Goal: Information Seeking & Learning: Check status

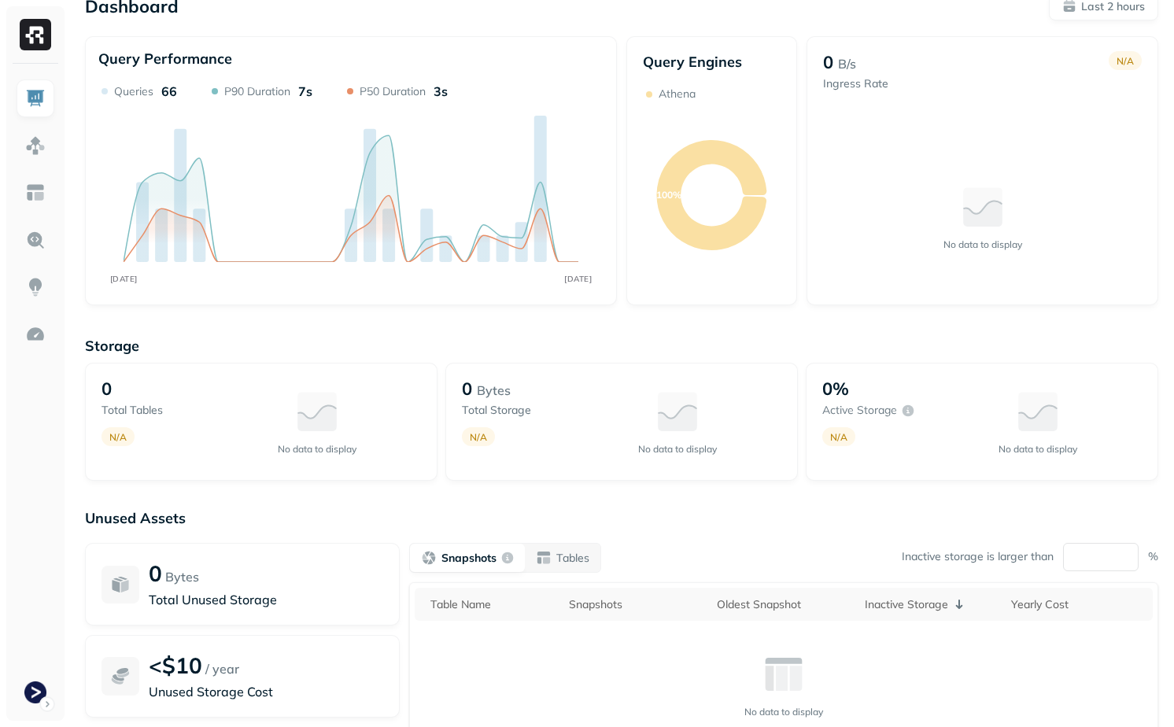
scroll to position [25, 0]
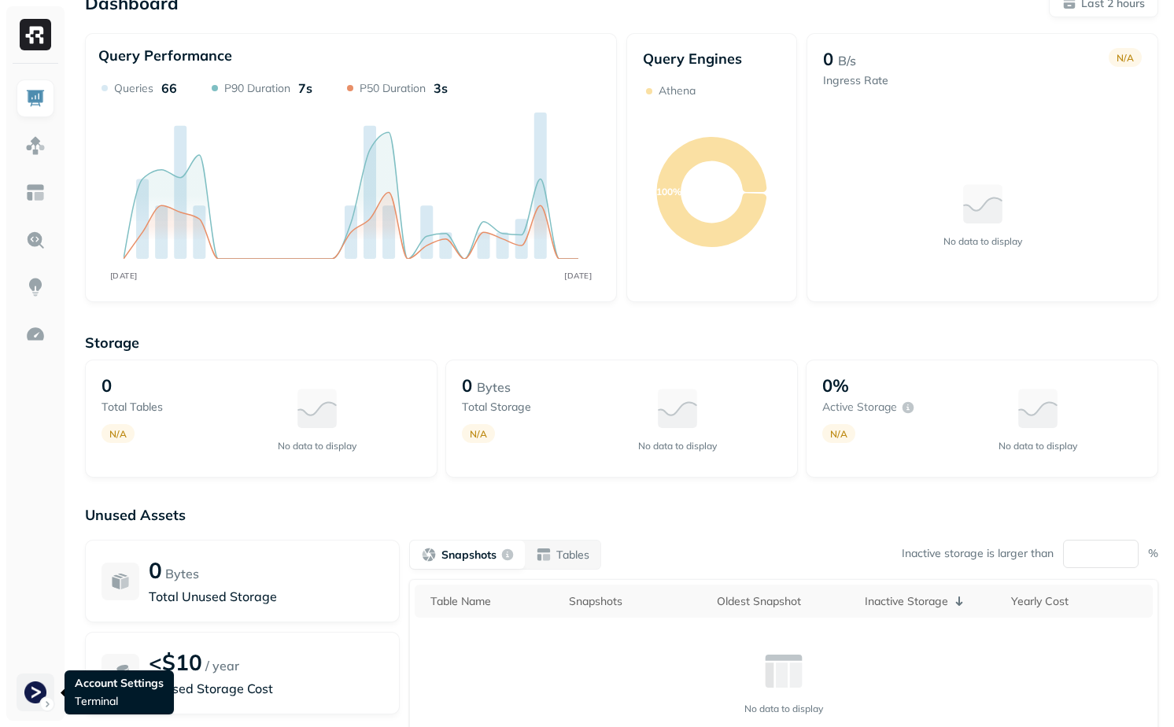
click at [38, 680] on html "Dashboard Last 2 hours Query Performance AUG [DATE] Queries 66 P90 Duration 7s …" at bounding box center [587, 413] width 1174 height 876
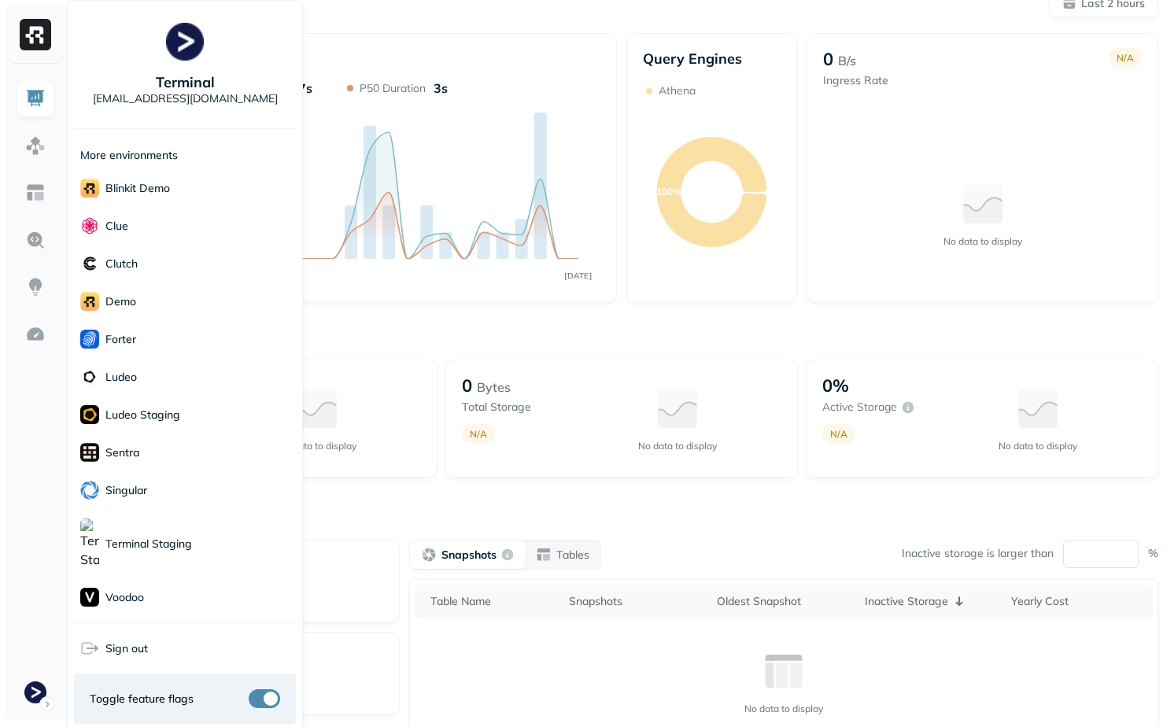
click at [359, 513] on html "Dashboard Last 2 hours Query Performance AUG [DATE] Queries 66 P90 Duration 7s …" at bounding box center [587, 413] width 1174 height 876
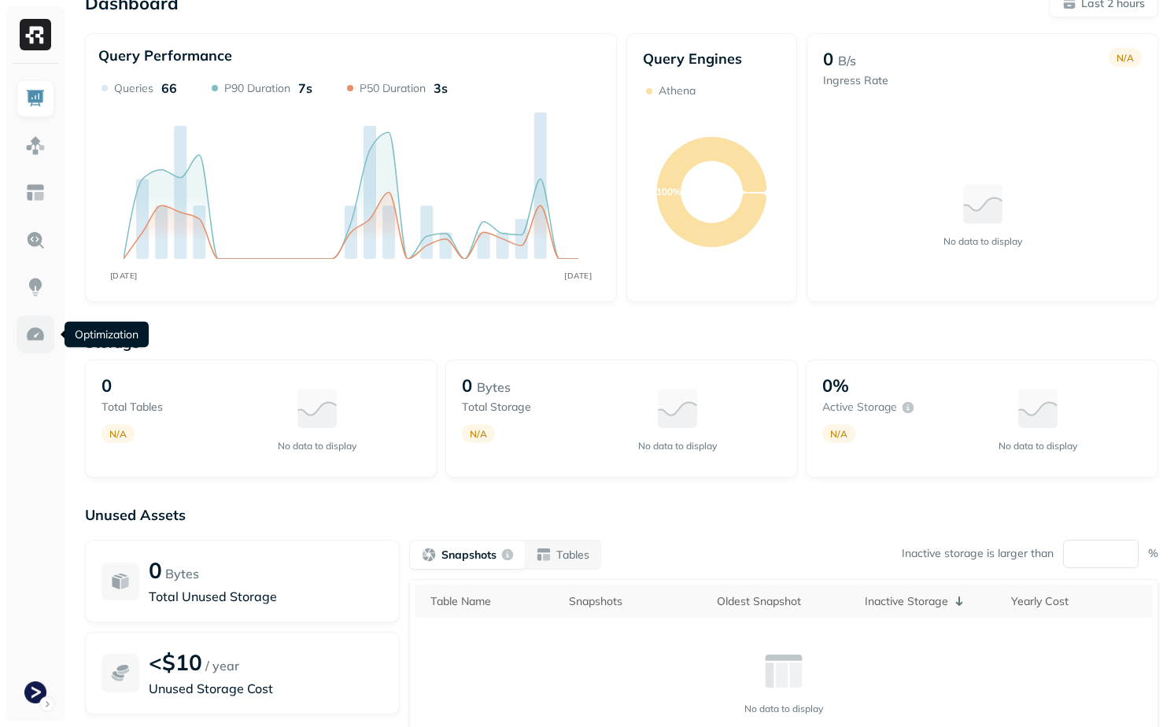
click at [40, 349] on link at bounding box center [36, 335] width 38 height 38
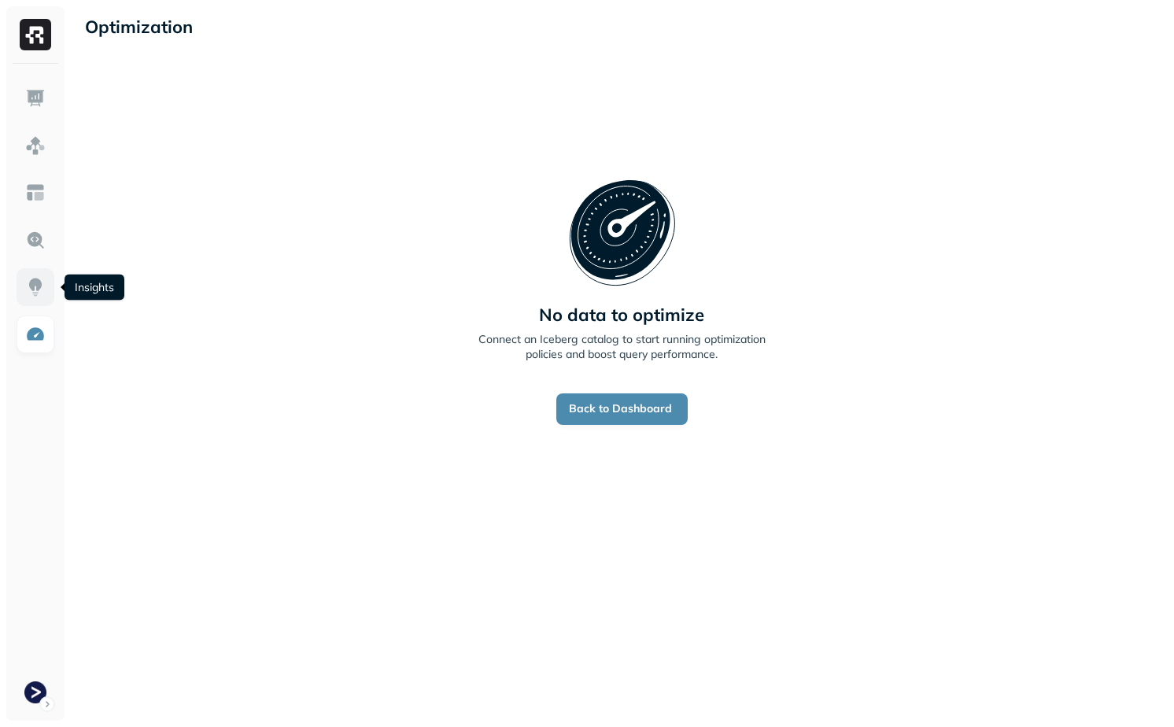
click at [51, 289] on link at bounding box center [36, 287] width 38 height 38
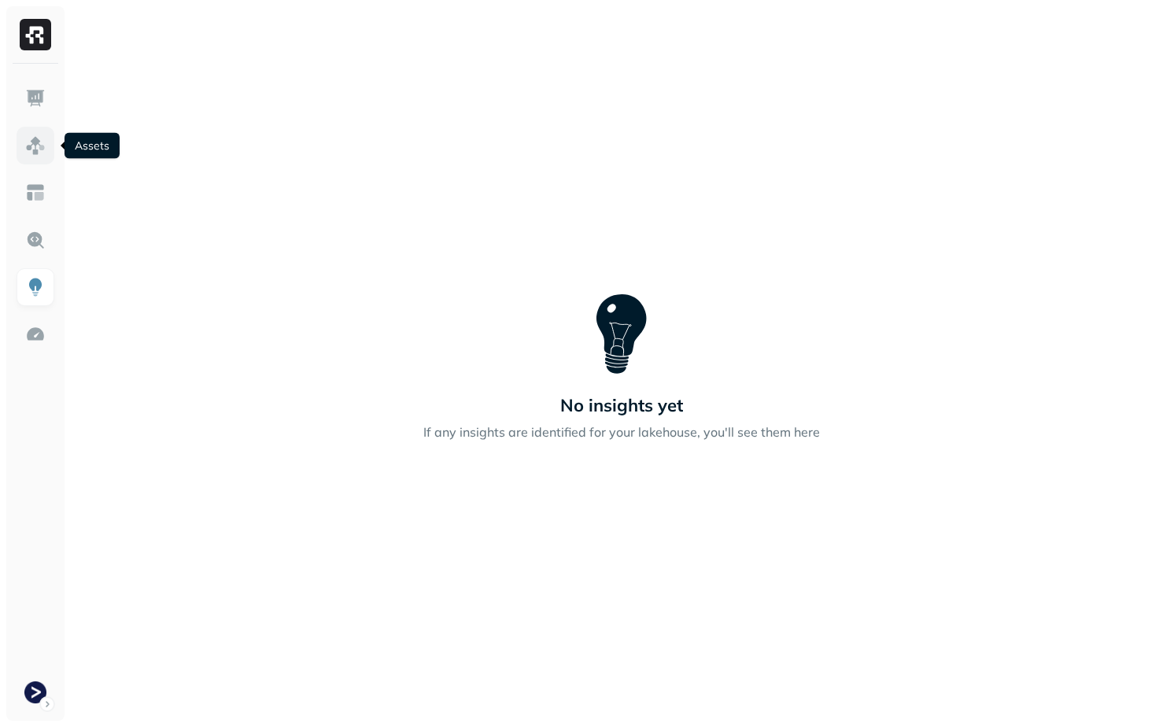
click at [26, 155] on img at bounding box center [35, 145] width 20 height 20
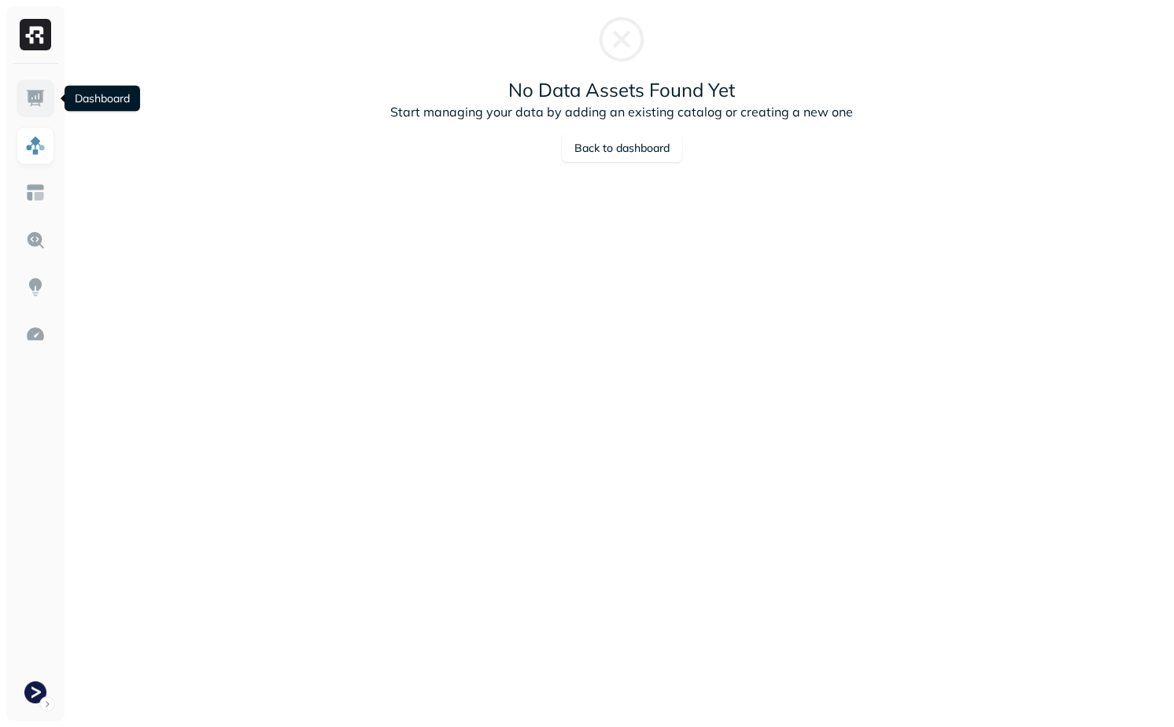
click at [35, 85] on link at bounding box center [36, 98] width 38 height 38
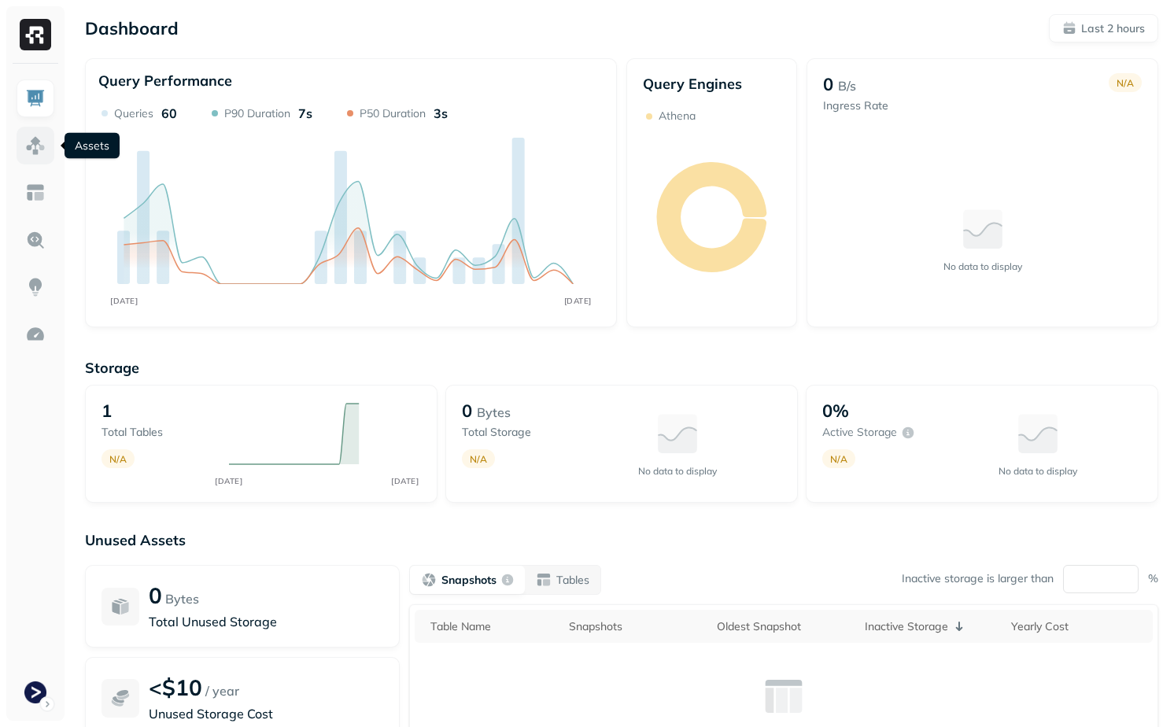
click at [34, 148] on img at bounding box center [35, 145] width 20 height 20
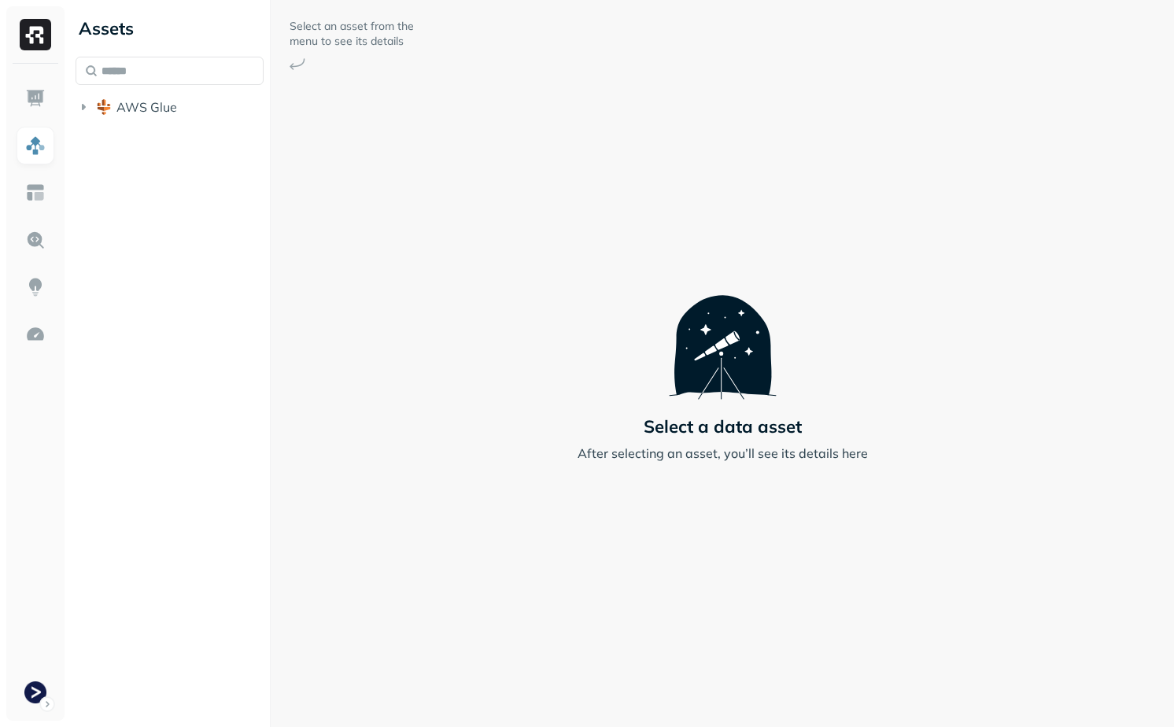
click at [141, 131] on div "Assets AWS Glue" at bounding box center [169, 363] width 201 height 727
click at [141, 119] on button "AWS Glue" at bounding box center [170, 106] width 188 height 25
click at [146, 130] on span "prod_terminal_core" at bounding box center [189, 137] width 114 height 16
click at [160, 169] on span "Tables" at bounding box center [146, 167] width 39 height 16
click at [176, 194] on span "devices" at bounding box center [173, 197] width 45 height 16
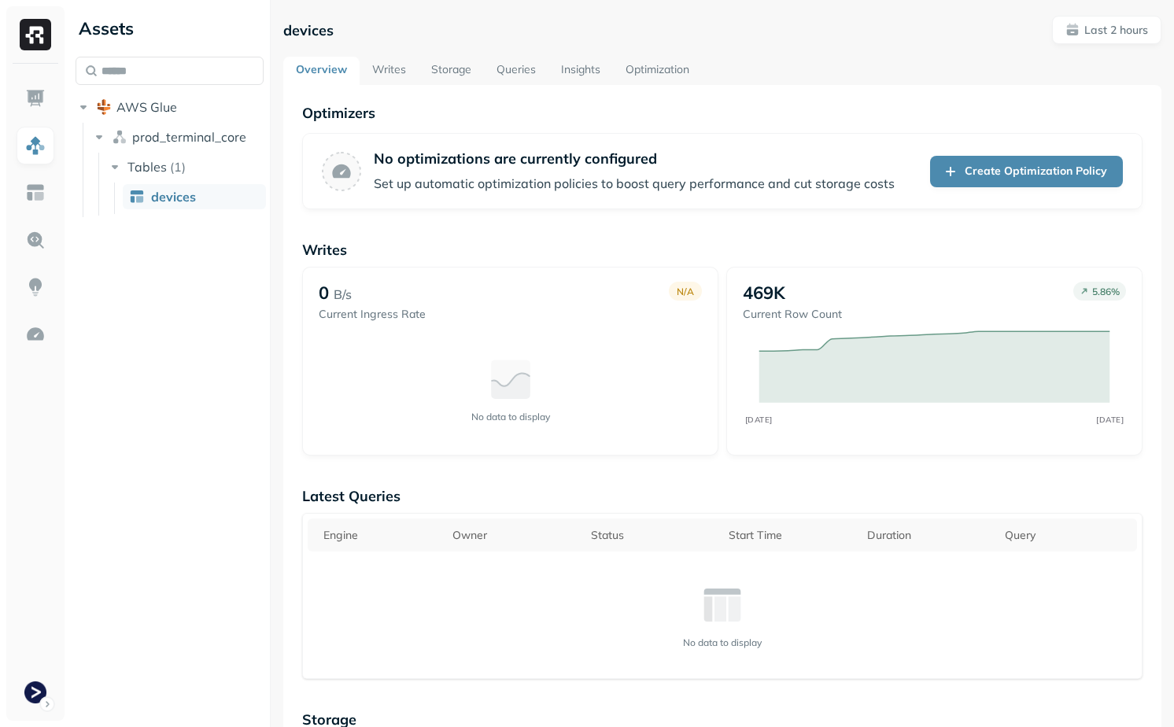
click at [391, 65] on link "Writes" at bounding box center [389, 71] width 59 height 28
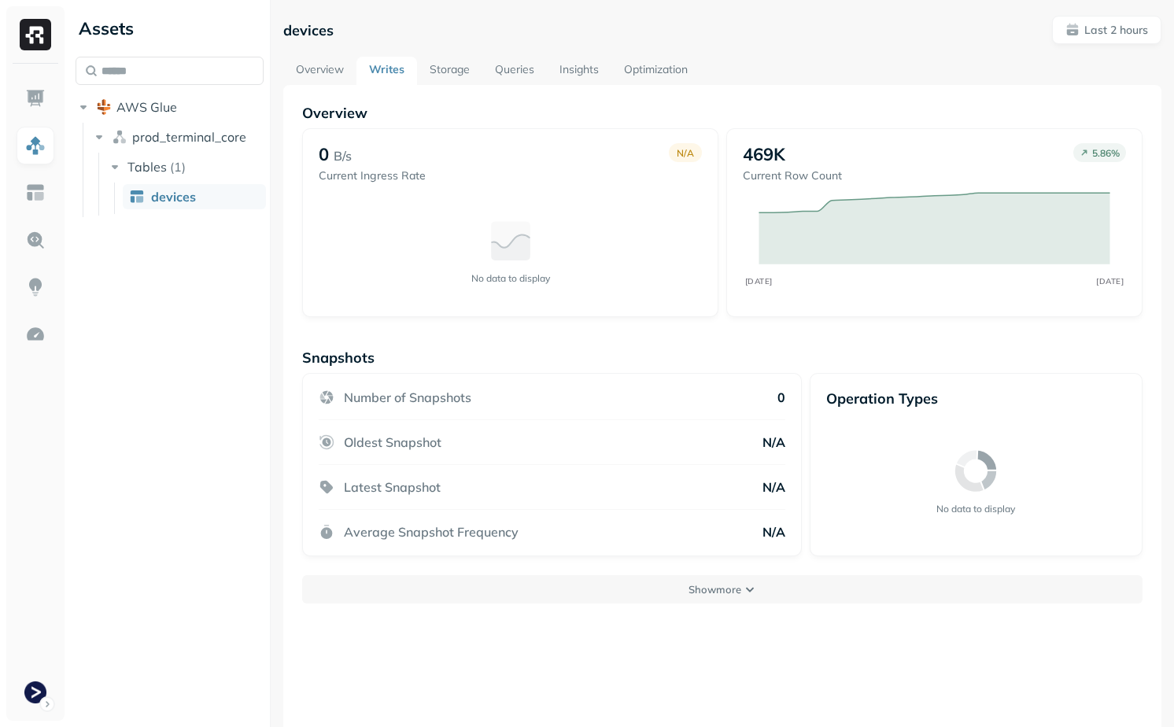
click at [452, 65] on link "Storage" at bounding box center [449, 71] width 65 height 28
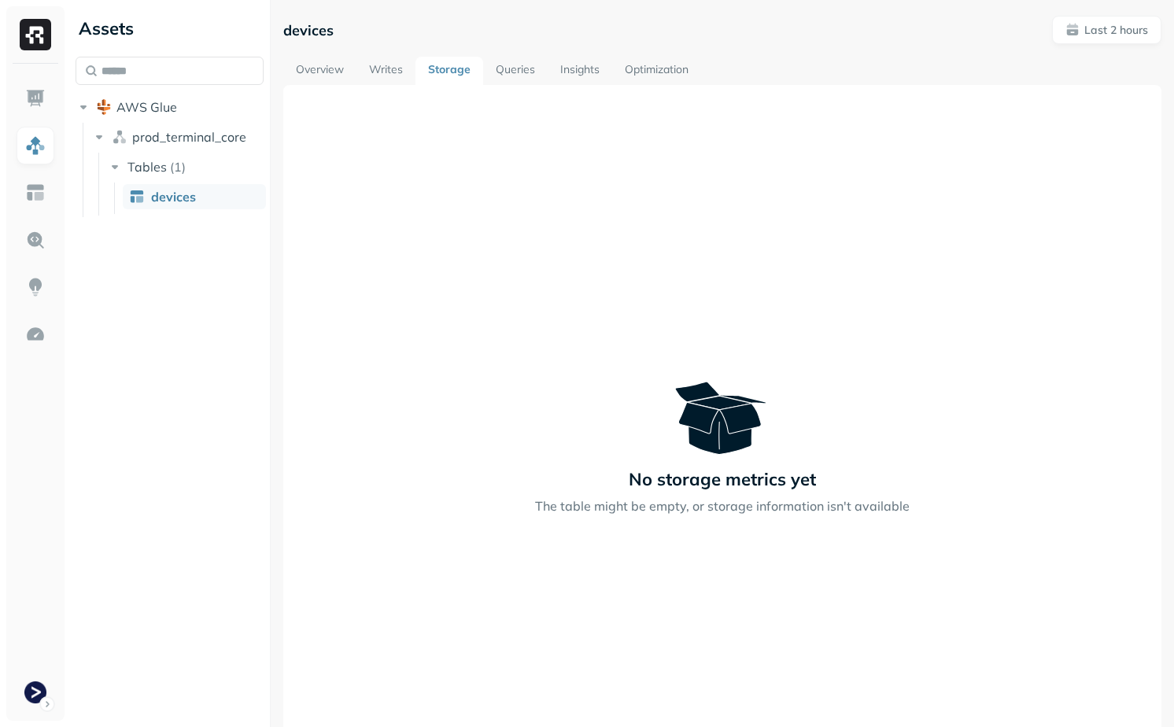
click at [337, 66] on link "Overview" at bounding box center [319, 71] width 73 height 28
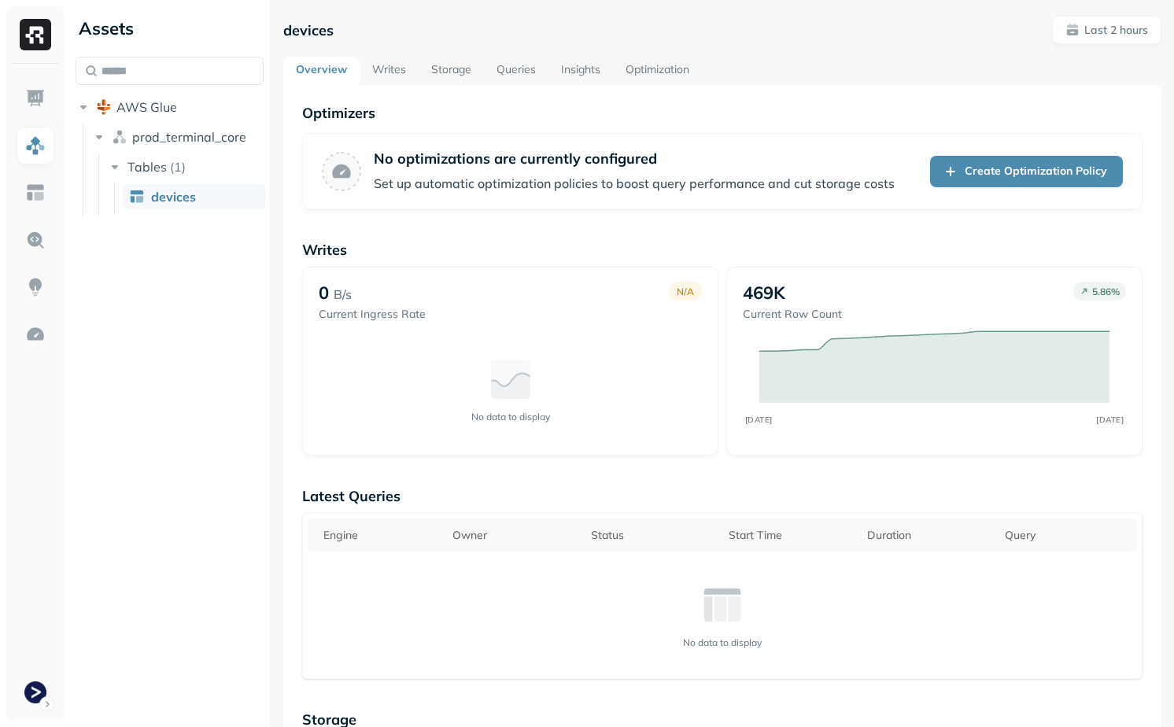
click at [385, 75] on link "Writes" at bounding box center [389, 71] width 59 height 28
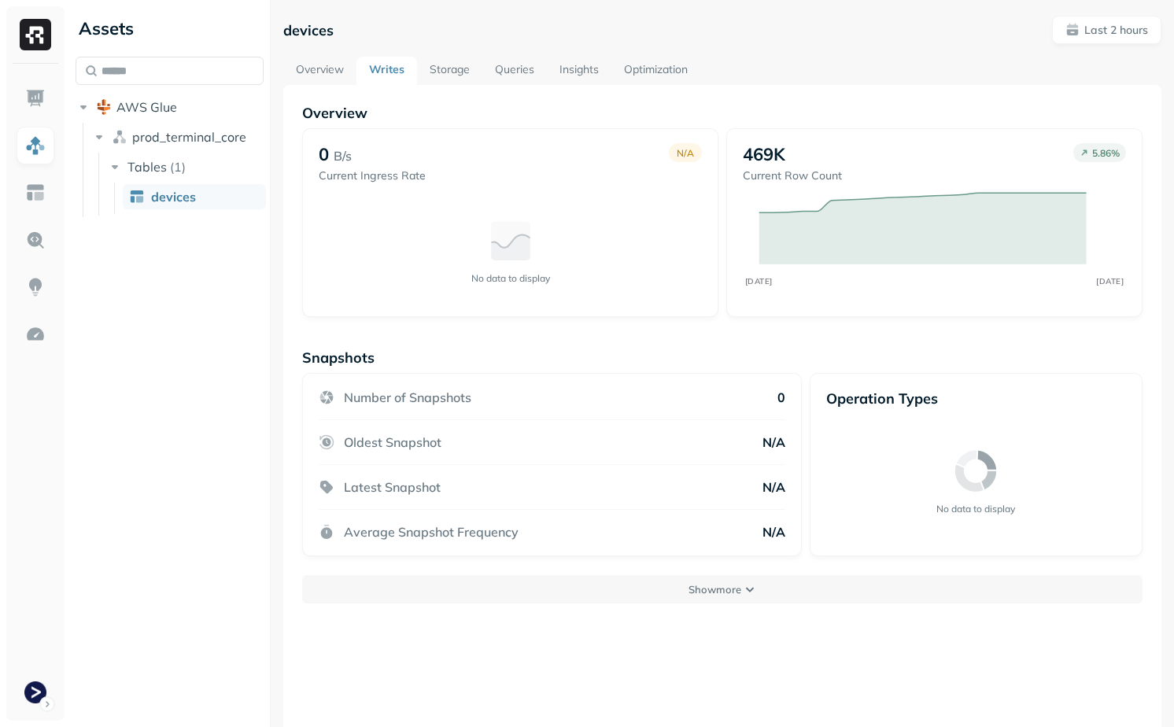
scroll to position [85, 0]
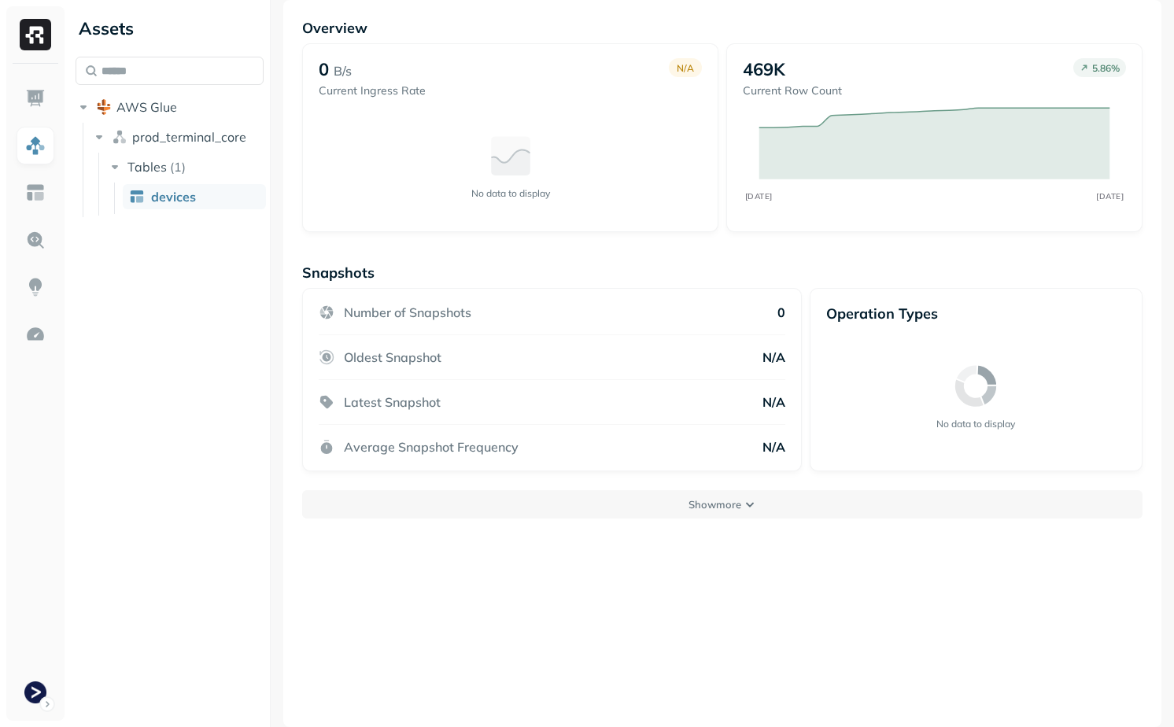
click at [707, 531] on div "Overview 0 B/s Current Ingress Rate N/A No data to display 469K Current Row Cou…" at bounding box center [722, 363] width 878 height 727
click at [707, 524] on div "Overview 0 B/s Current Ingress Rate N/A No data to display 469K Current Row Cou…" at bounding box center [722, 363] width 878 height 727
click at [707, 507] on p "Show more" at bounding box center [714, 504] width 53 height 15
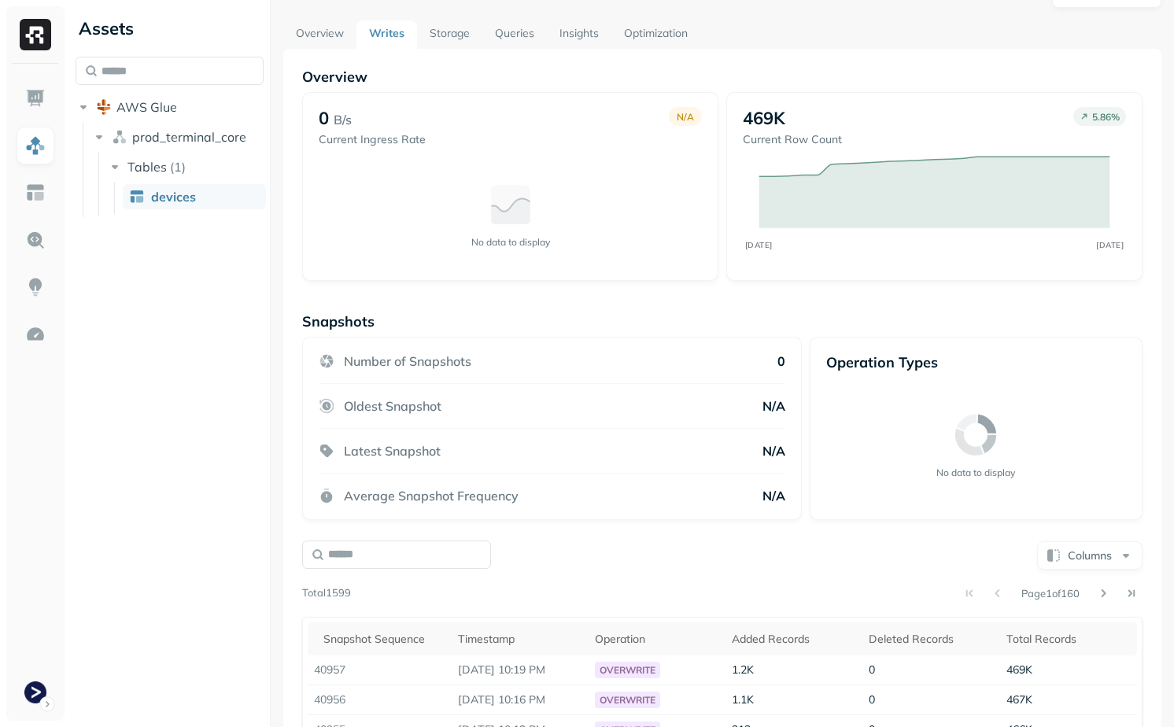
scroll to position [0, 0]
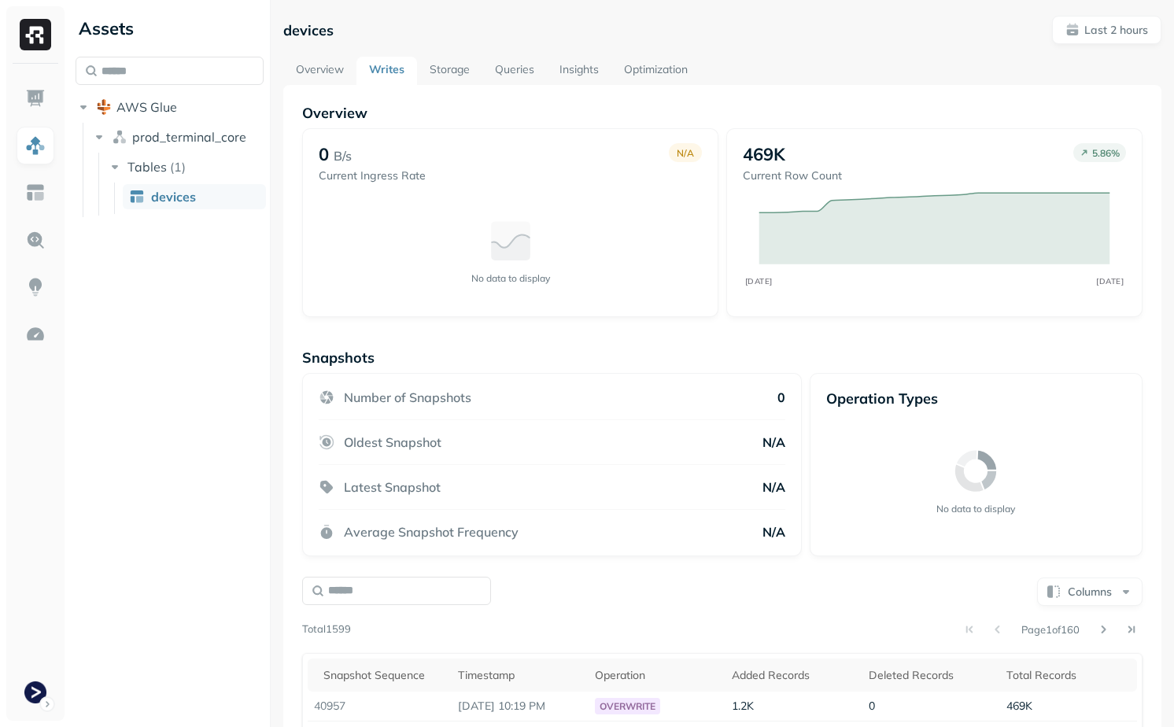
click at [322, 59] on link "Overview" at bounding box center [319, 71] width 73 height 28
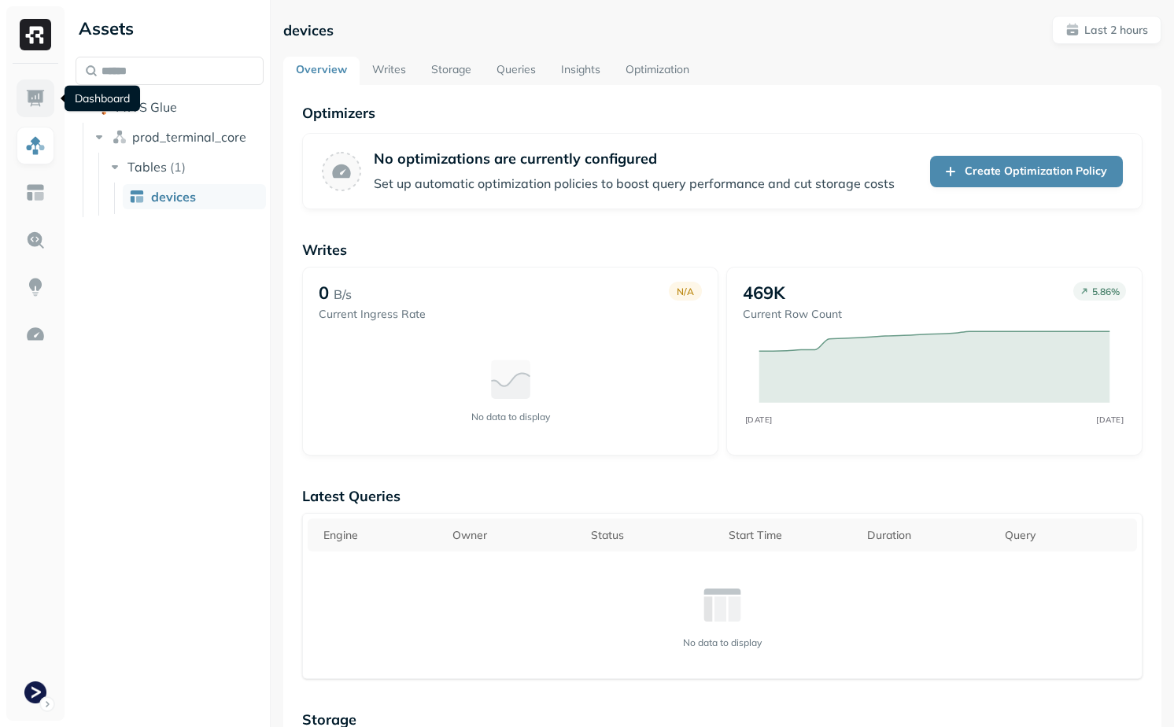
click at [22, 80] on link at bounding box center [36, 98] width 38 height 38
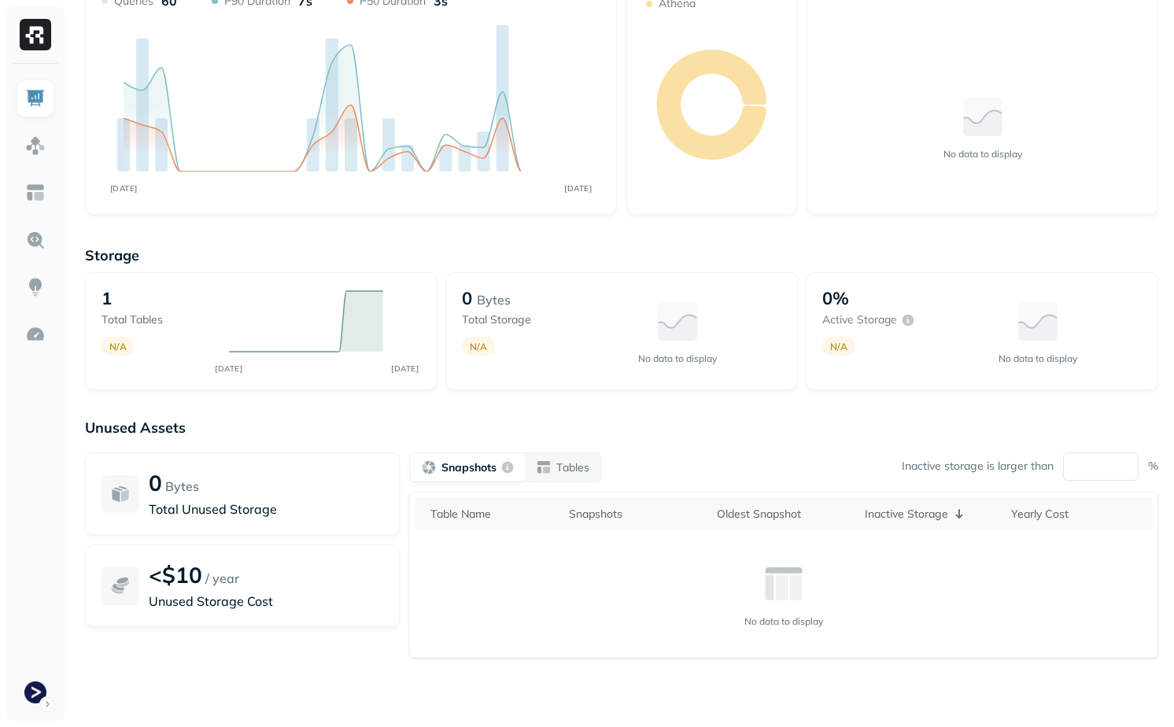
scroll to position [149, 0]
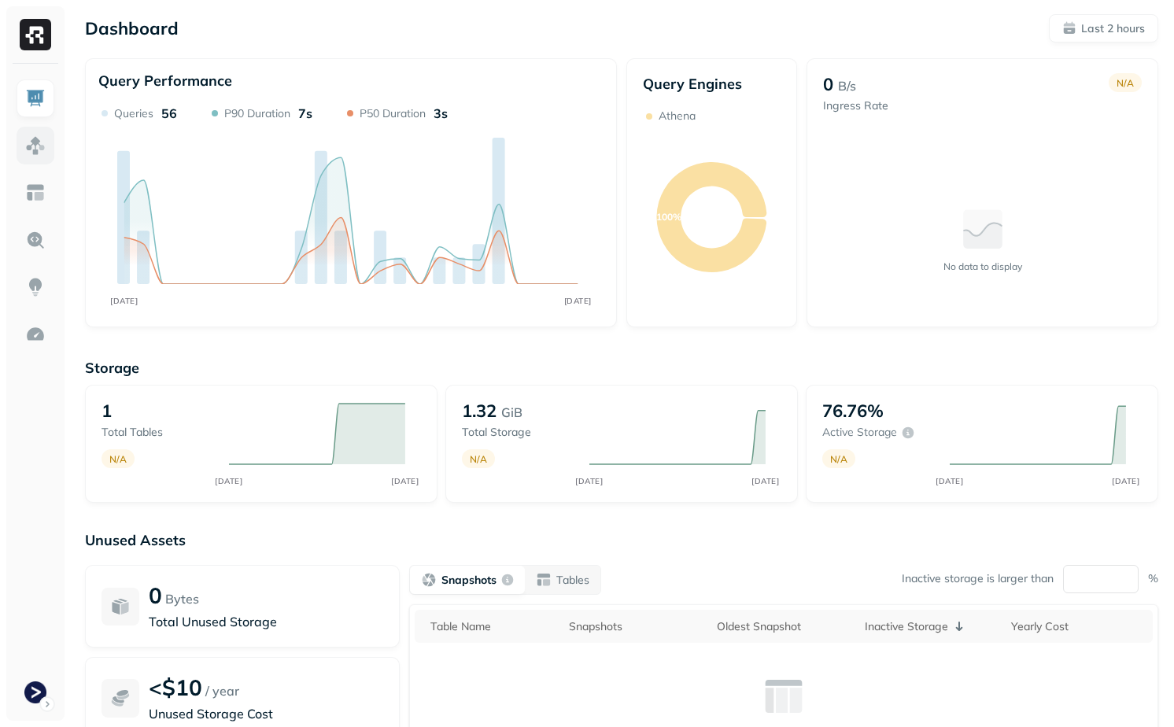
click at [37, 143] on img at bounding box center [35, 145] width 20 height 20
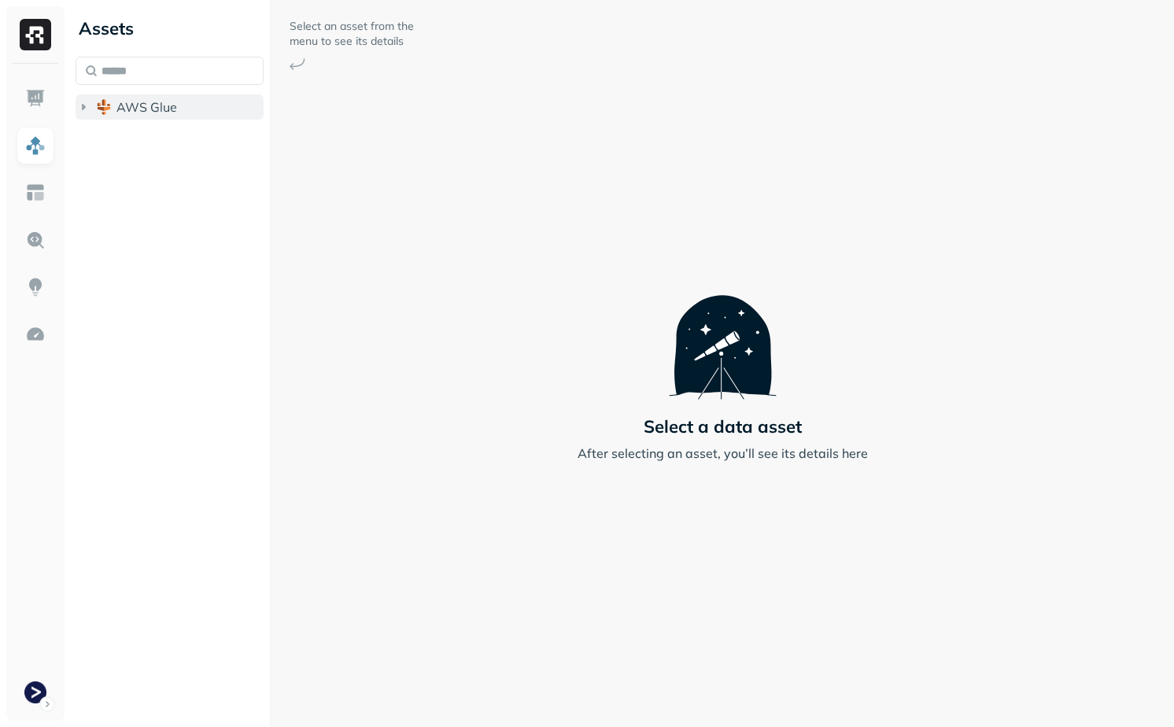
click at [138, 108] on span "AWS Glue" at bounding box center [146, 107] width 61 height 16
click at [138, 159] on div "Assets AWS Glue prod_terminal_core" at bounding box center [169, 80] width 201 height 161
click at [146, 136] on span "prod_terminal_core" at bounding box center [189, 137] width 114 height 16
click at [155, 183] on ul "Tables ( 1 )" at bounding box center [181, 168] width 167 height 31
click at [161, 165] on span "Tables" at bounding box center [146, 167] width 39 height 16
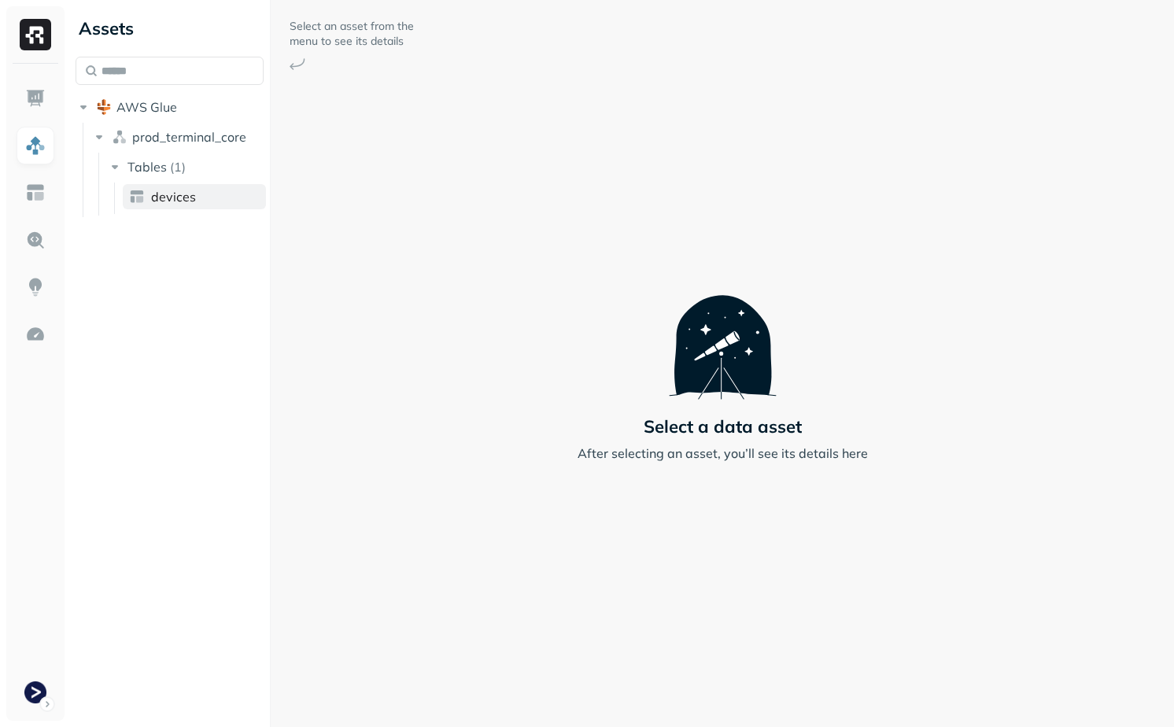
click at [161, 205] on link "devices" at bounding box center [194, 196] width 143 height 25
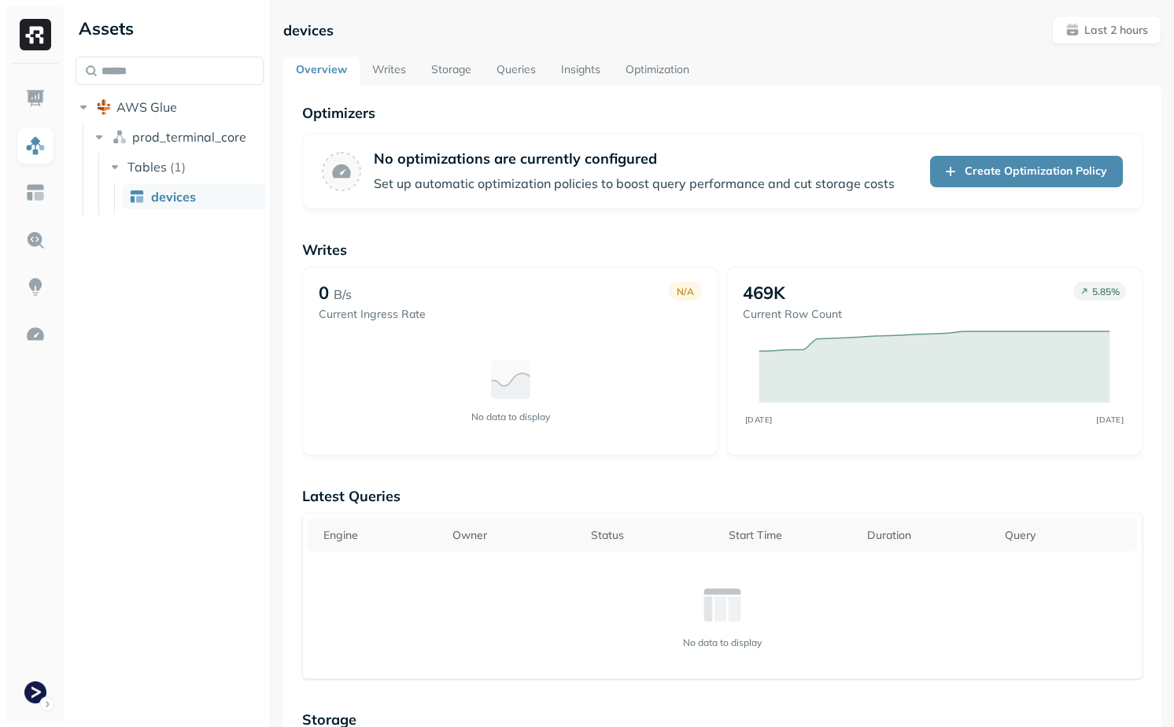
click at [434, 59] on link "Storage" at bounding box center [451, 71] width 65 height 28
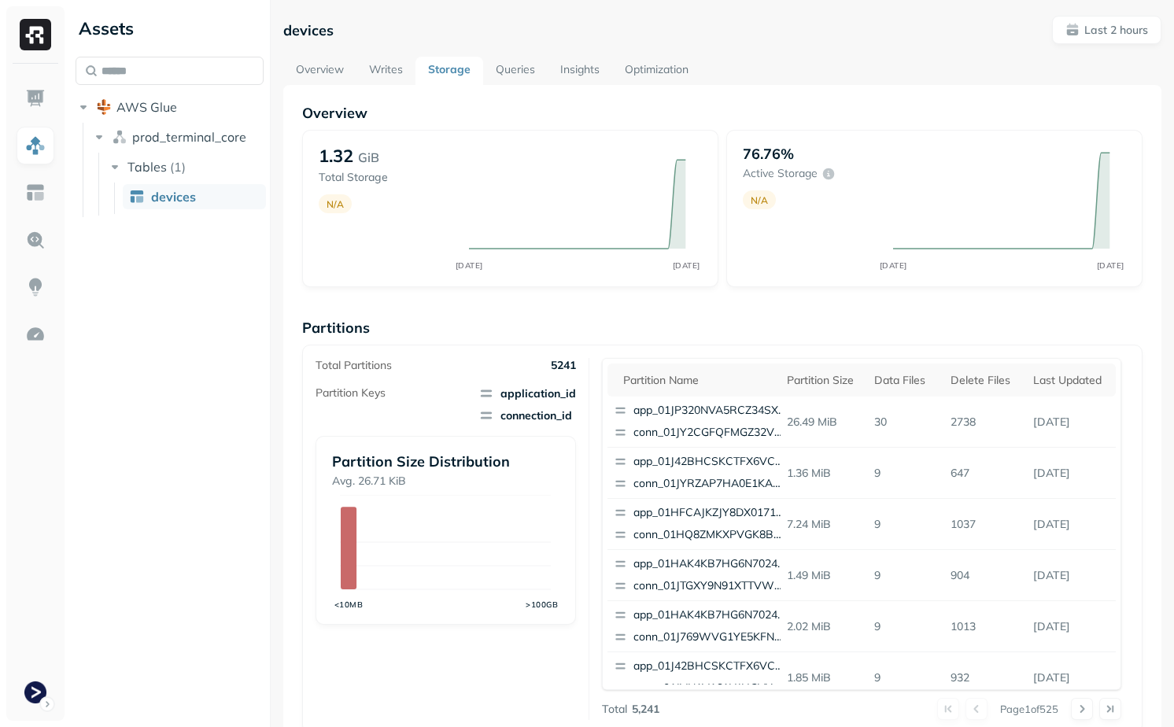
click at [327, 65] on link "Overview" at bounding box center [319, 71] width 73 height 28
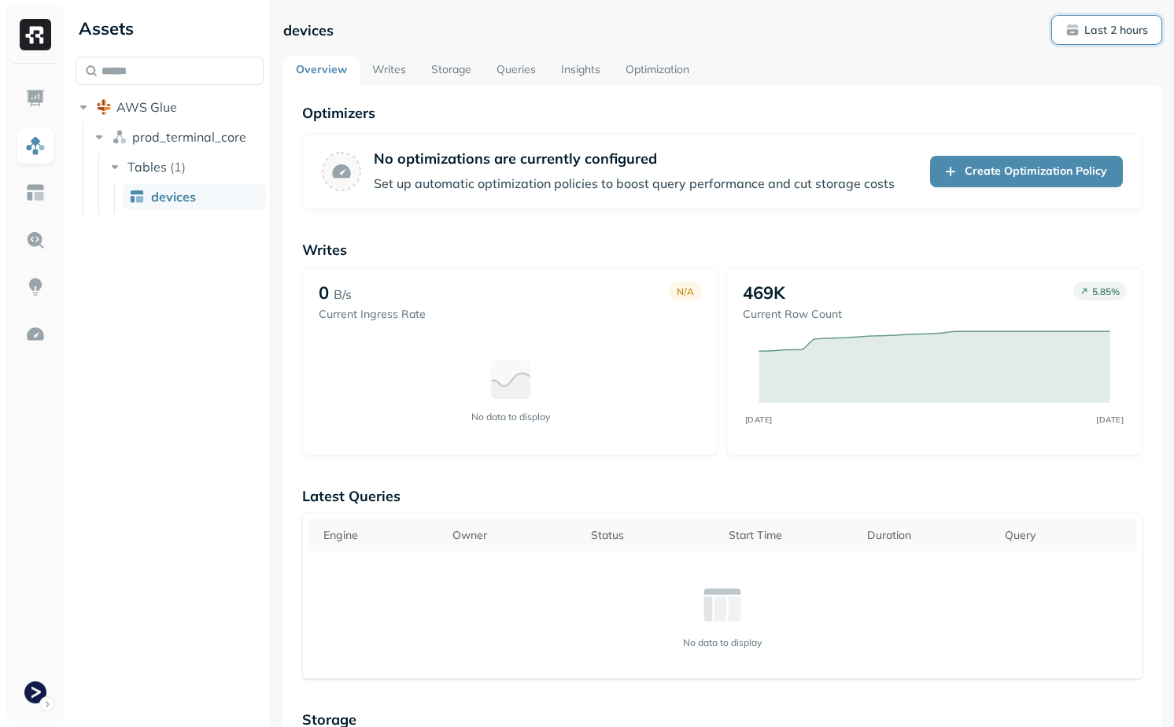
click at [1109, 34] on p "Last 2 hours" at bounding box center [1116, 30] width 64 height 15
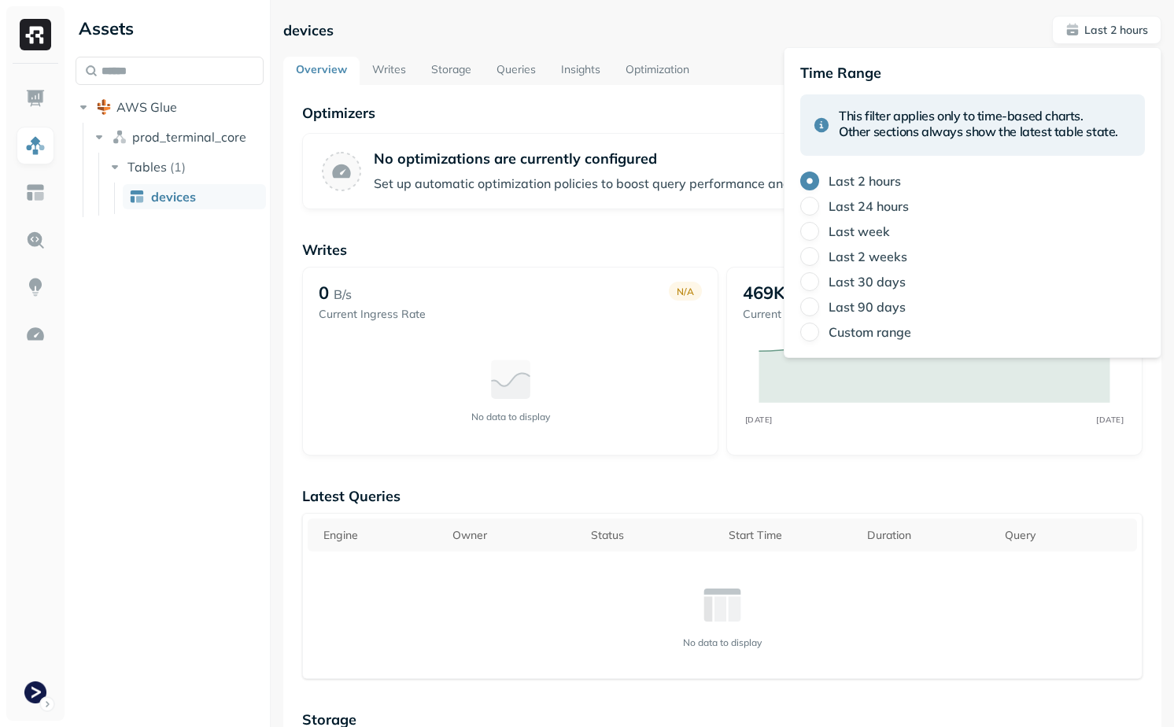
click at [858, 203] on label "Last 24 hours" at bounding box center [868, 206] width 80 height 16
click at [819, 203] on button "Last 24 hours" at bounding box center [809, 206] width 19 height 19
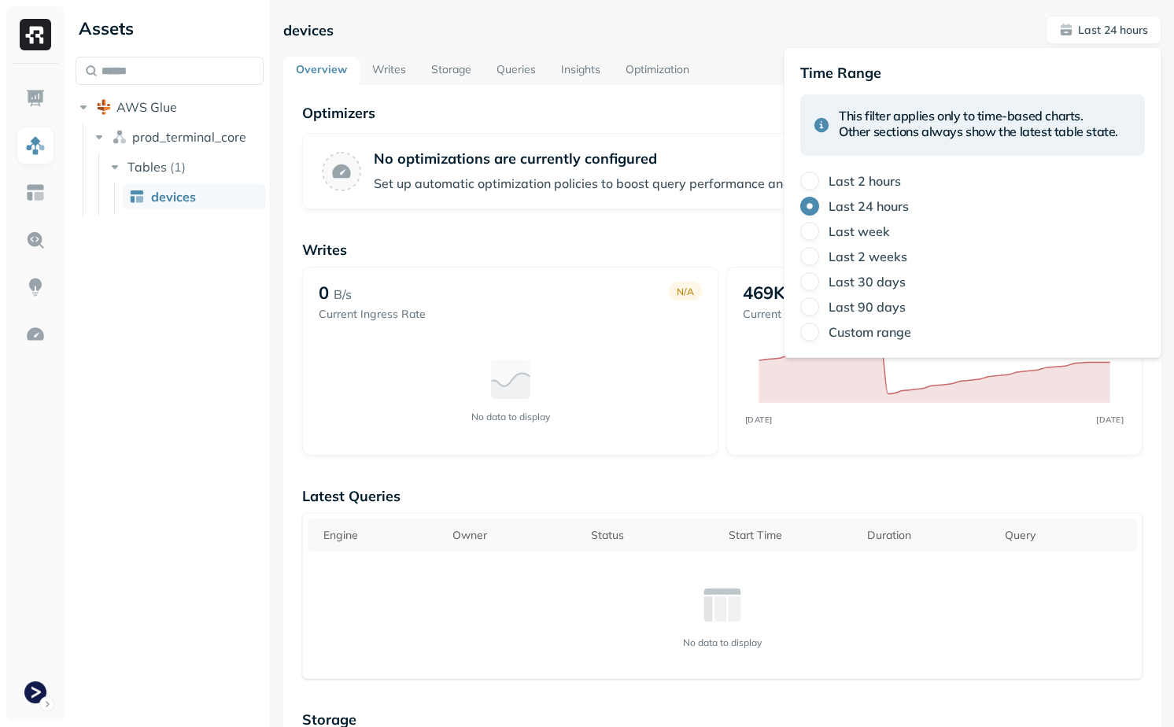
click at [703, 31] on div "devices Last 24 hours" at bounding box center [722, 30] width 878 height 28
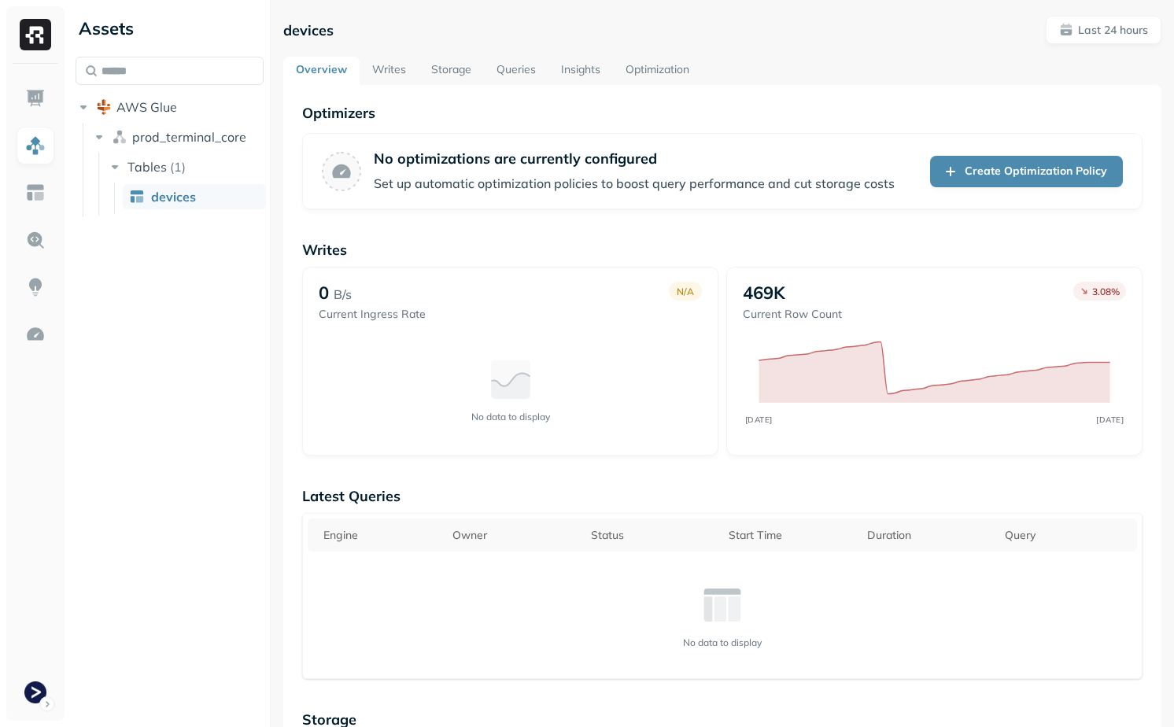
click at [1079, 36] on p "Last 24 hours" at bounding box center [1113, 30] width 70 height 15
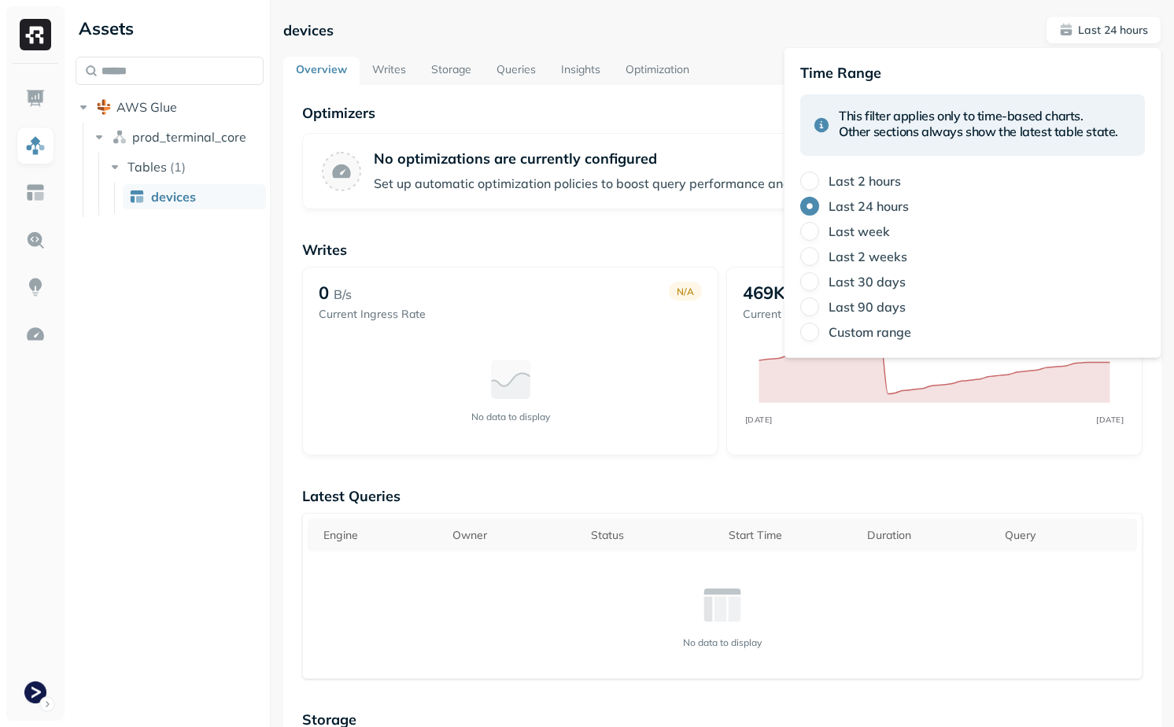
click at [841, 239] on div "Last week" at bounding box center [972, 231] width 345 height 19
click at [841, 232] on label "Last week" at bounding box center [858, 231] width 61 height 16
click at [819, 232] on button "Last week" at bounding box center [809, 231] width 19 height 19
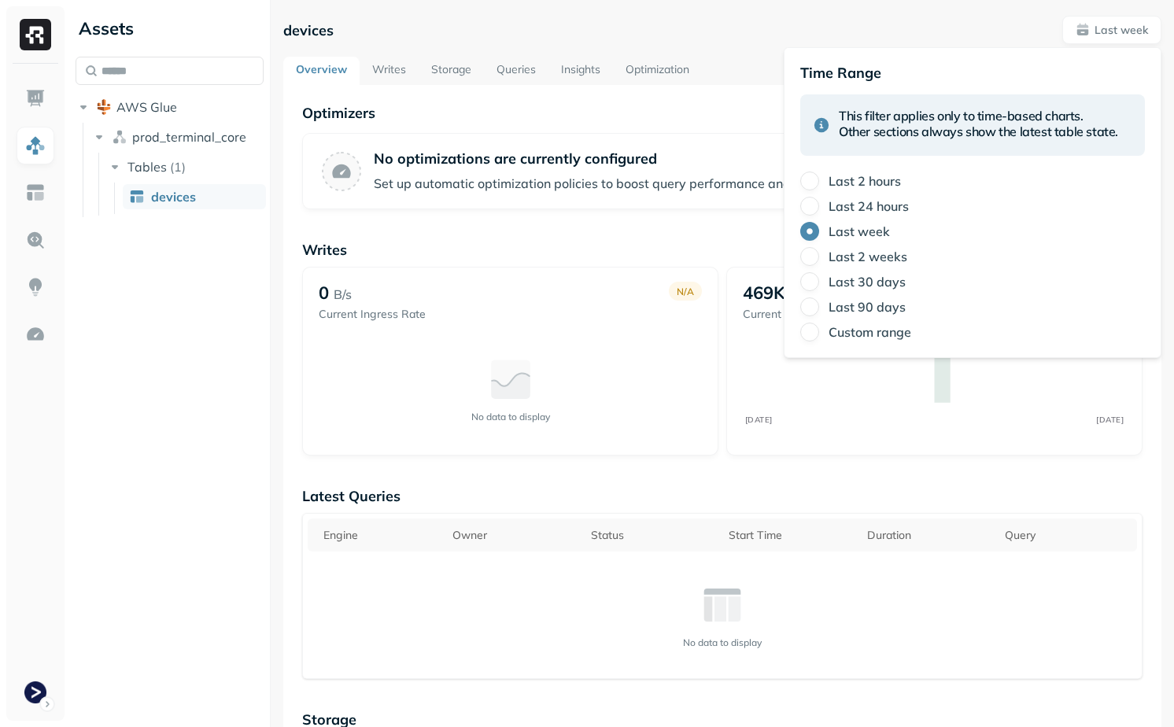
click at [666, 339] on div "No data to display" at bounding box center [510, 389] width 383 height 110
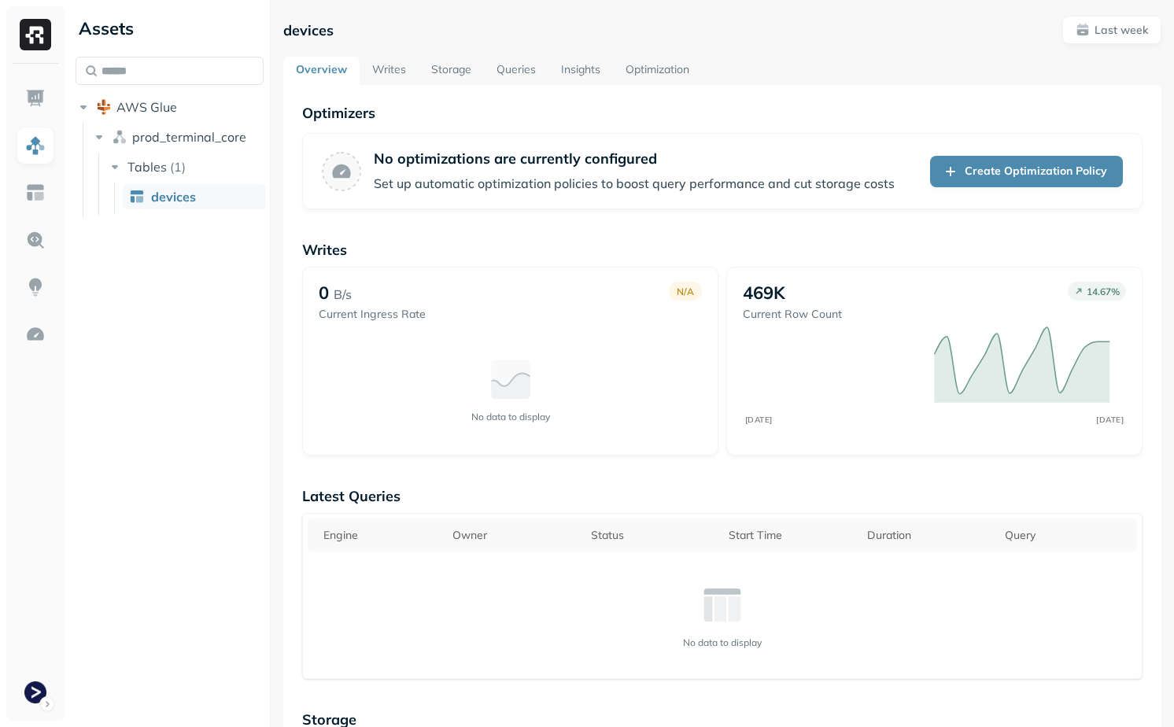
click at [516, 65] on link "Queries" at bounding box center [516, 71] width 65 height 28
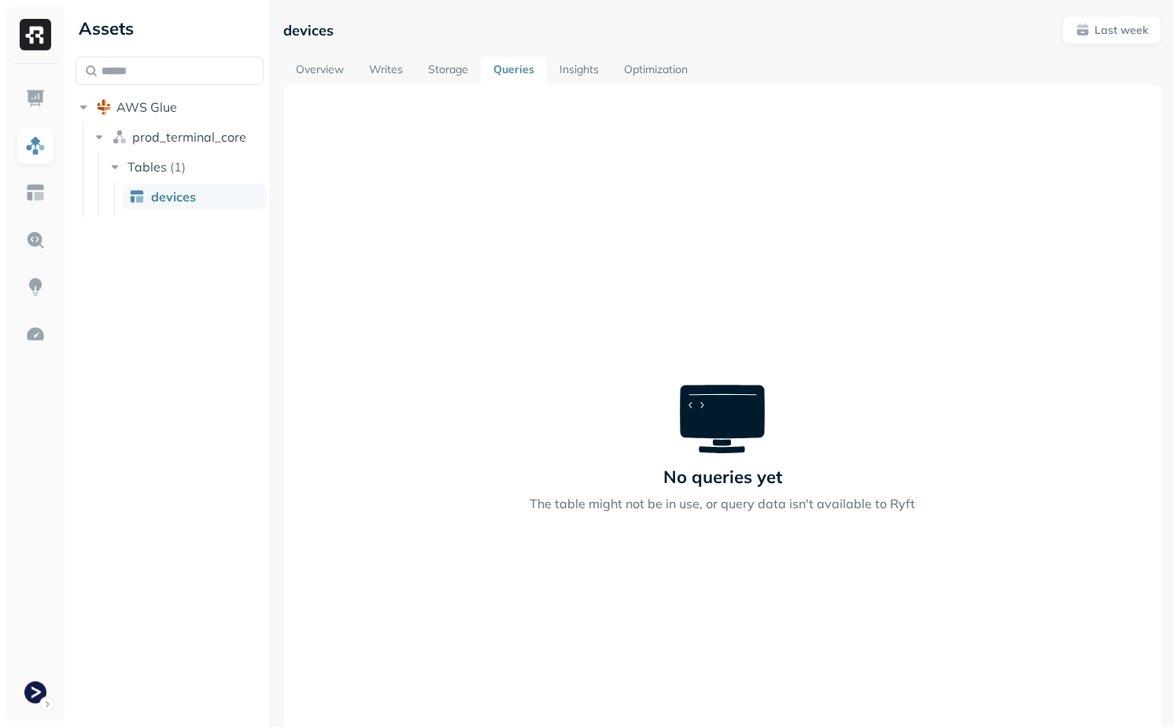
click at [459, 72] on link "Storage" at bounding box center [447, 71] width 65 height 28
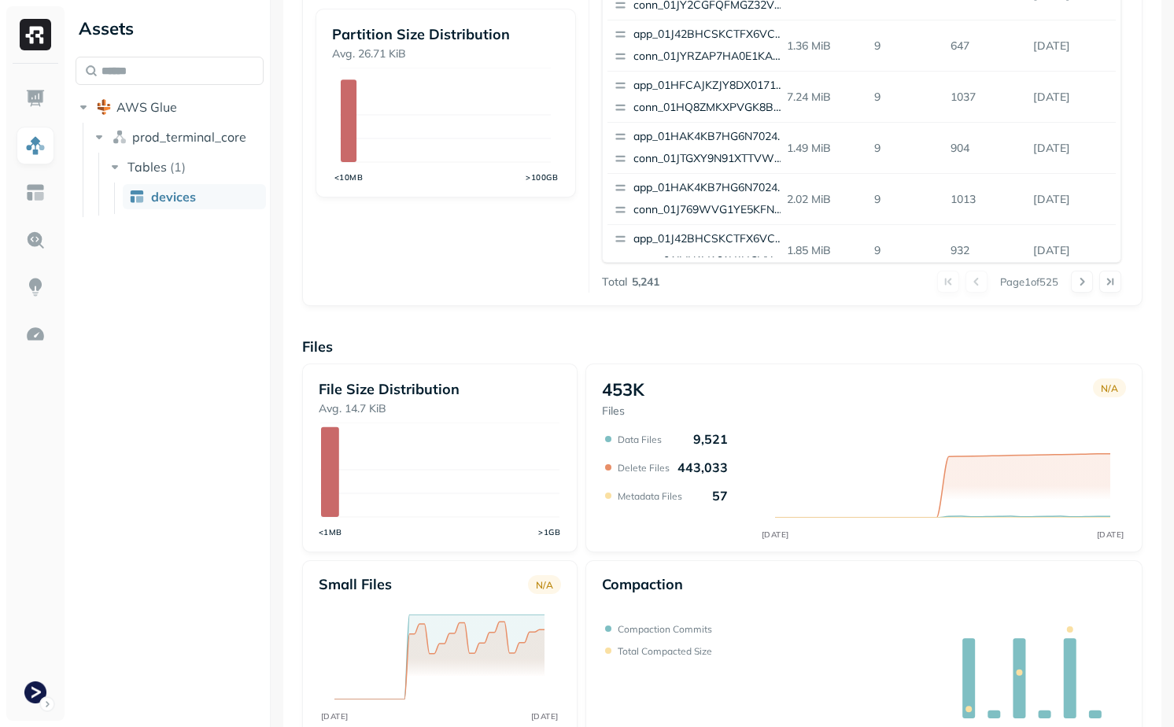
scroll to position [409, 0]
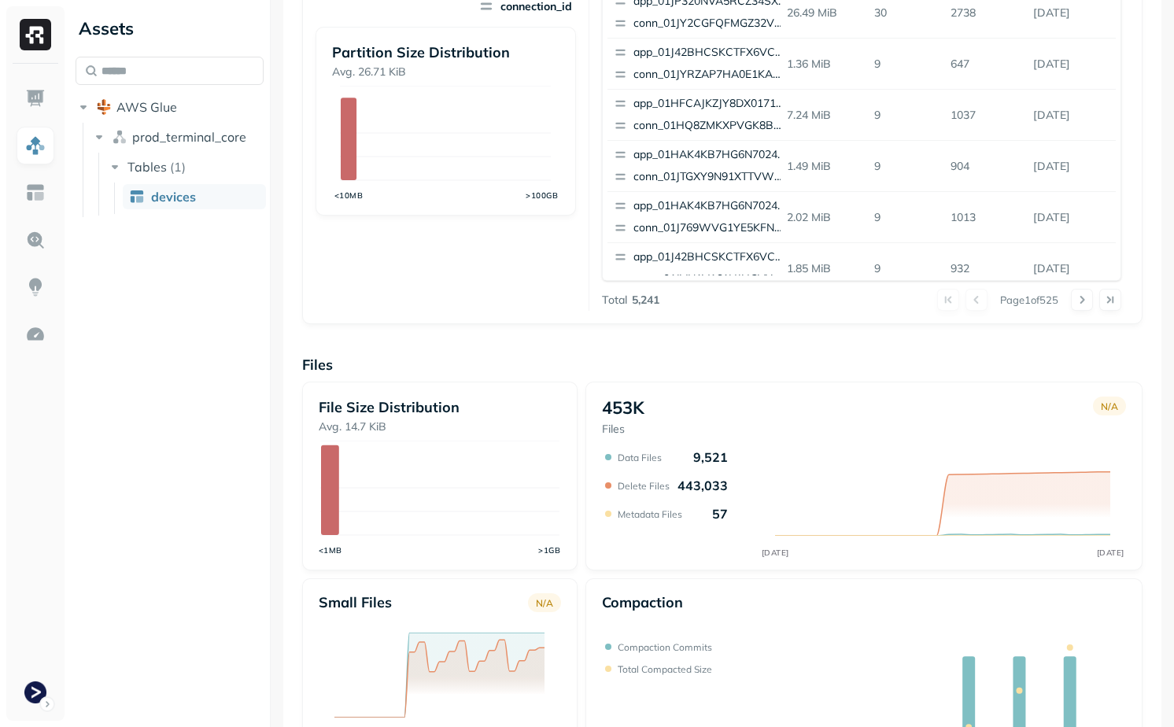
click at [615, 413] on p "453K" at bounding box center [623, 408] width 42 height 22
click at [662, 415] on div "453K Files N/A" at bounding box center [864, 417] width 524 height 40
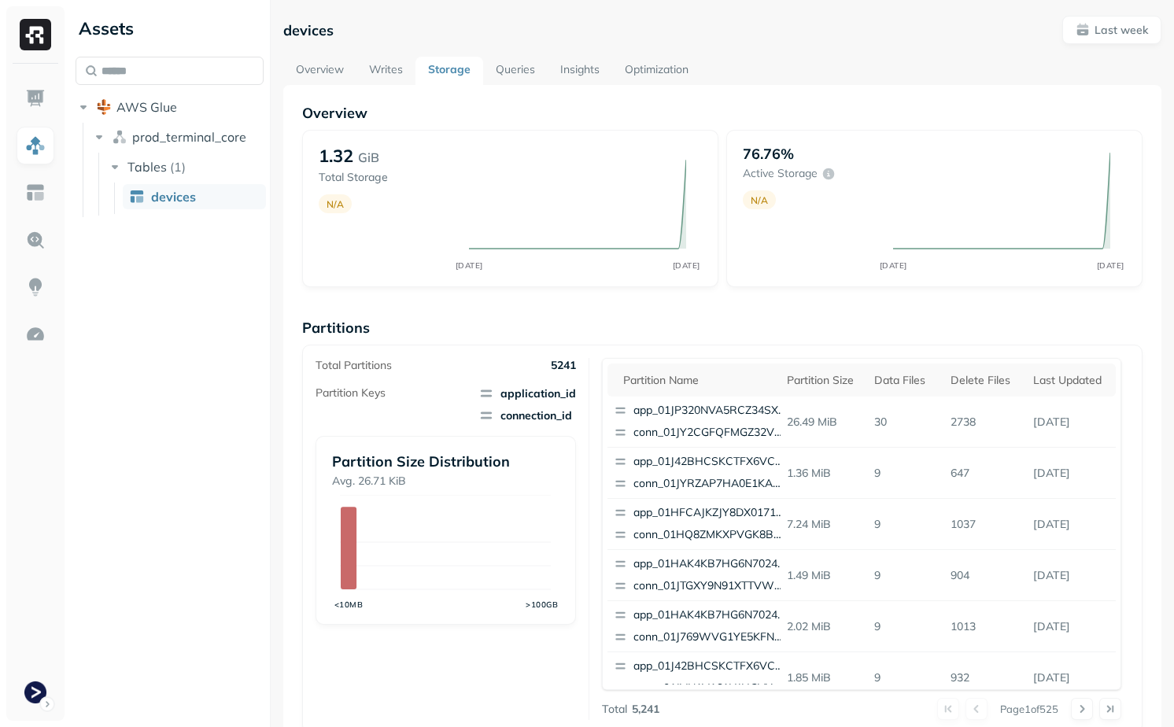
click at [352, 63] on link "Overview" at bounding box center [319, 71] width 73 height 28
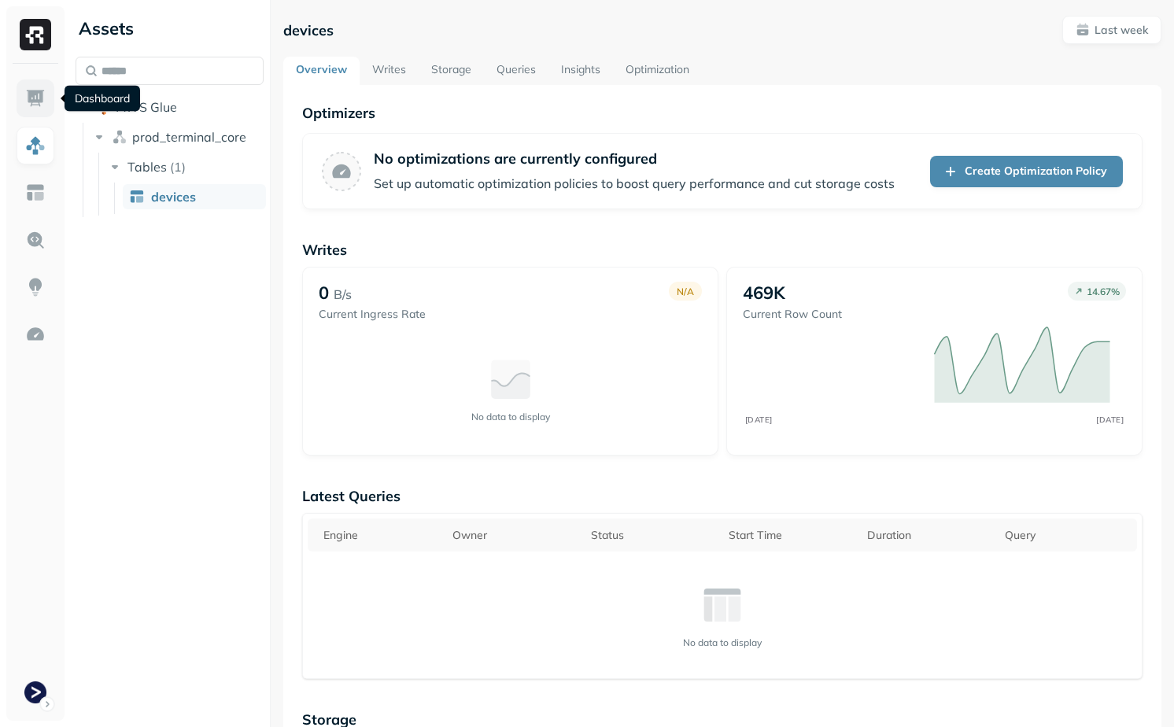
click at [29, 92] on img at bounding box center [35, 98] width 20 height 20
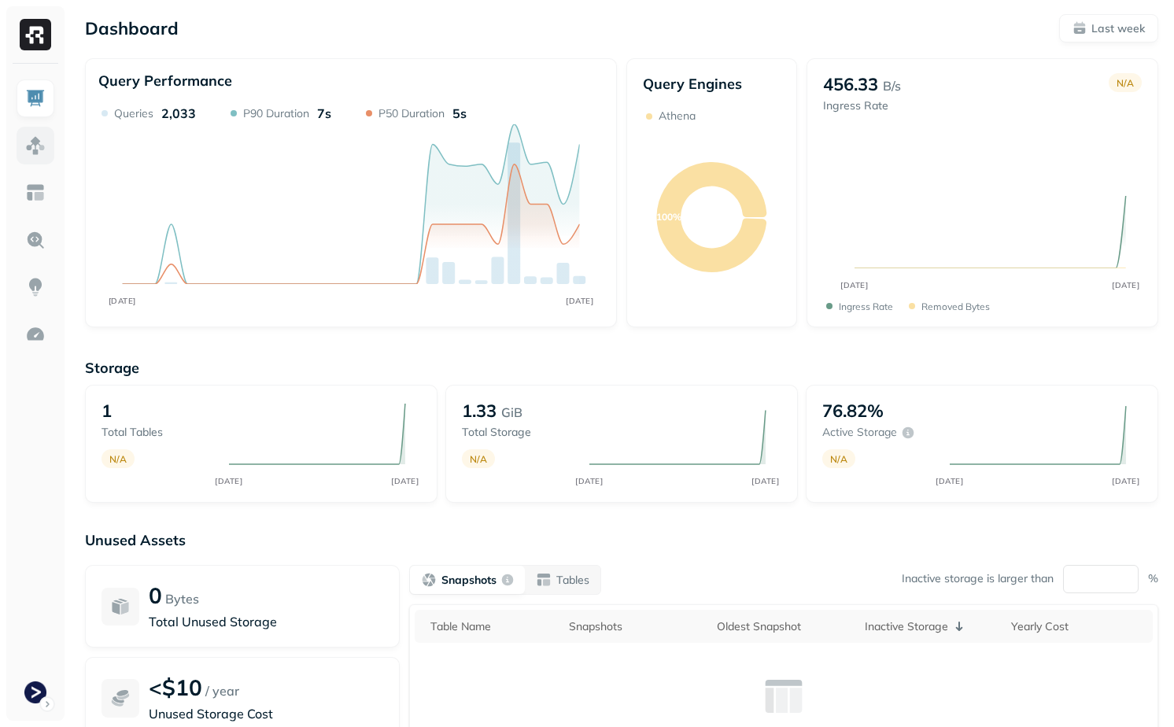
click at [30, 144] on img at bounding box center [35, 145] width 20 height 20
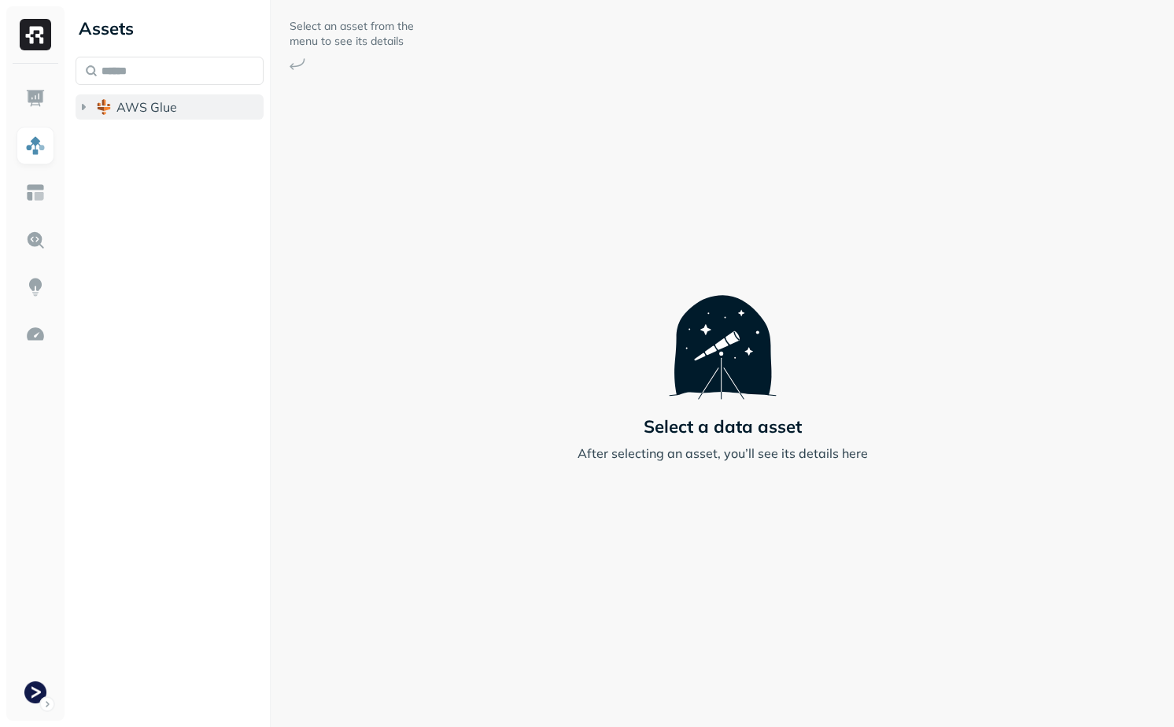
click at [129, 111] on span "AWS Glue" at bounding box center [146, 107] width 61 height 16
click at [138, 133] on span "prod_terminal_core" at bounding box center [189, 137] width 114 height 16
click at [157, 179] on li "Tables ( 1 )" at bounding box center [186, 168] width 158 height 28
click at [157, 170] on span "Tables" at bounding box center [146, 167] width 39 height 16
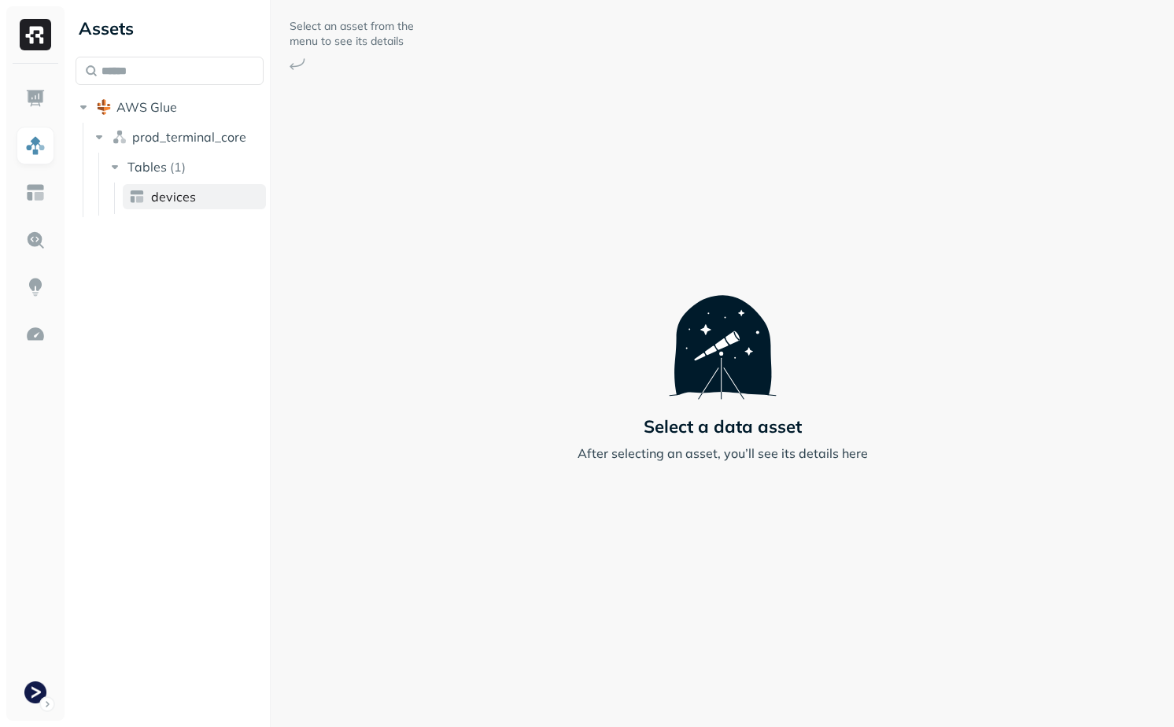
click at [164, 194] on span "devices" at bounding box center [173, 197] width 45 height 16
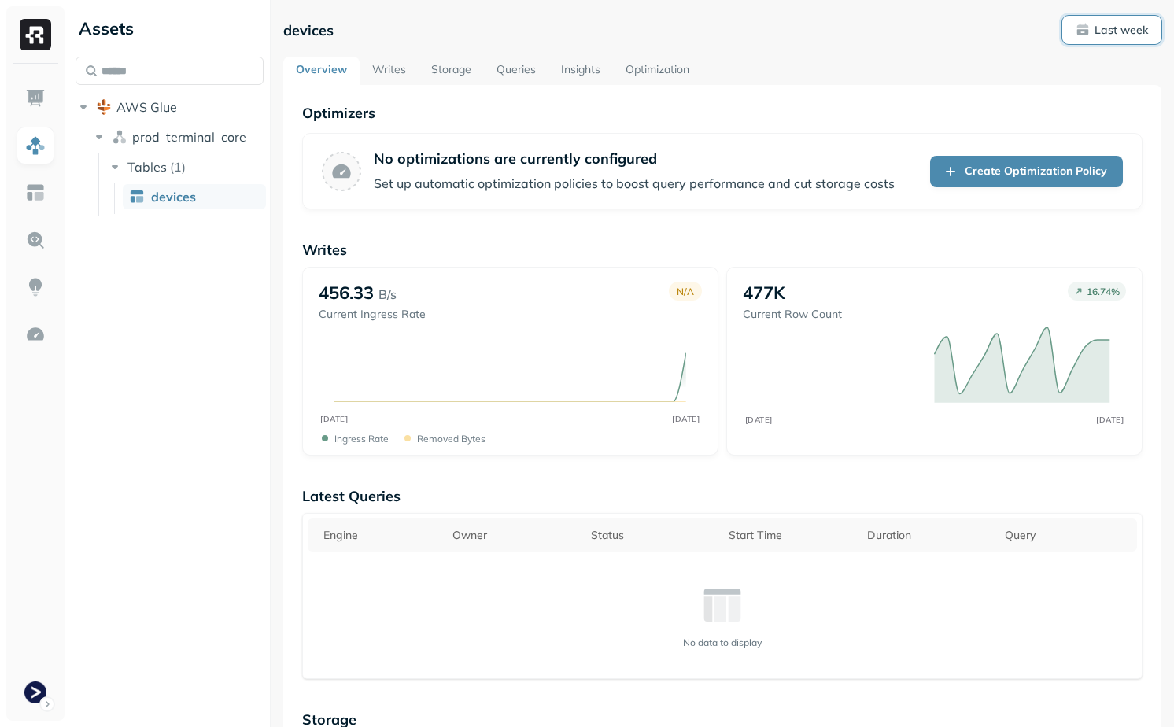
click at [1116, 31] on p "Last week" at bounding box center [1121, 30] width 54 height 15
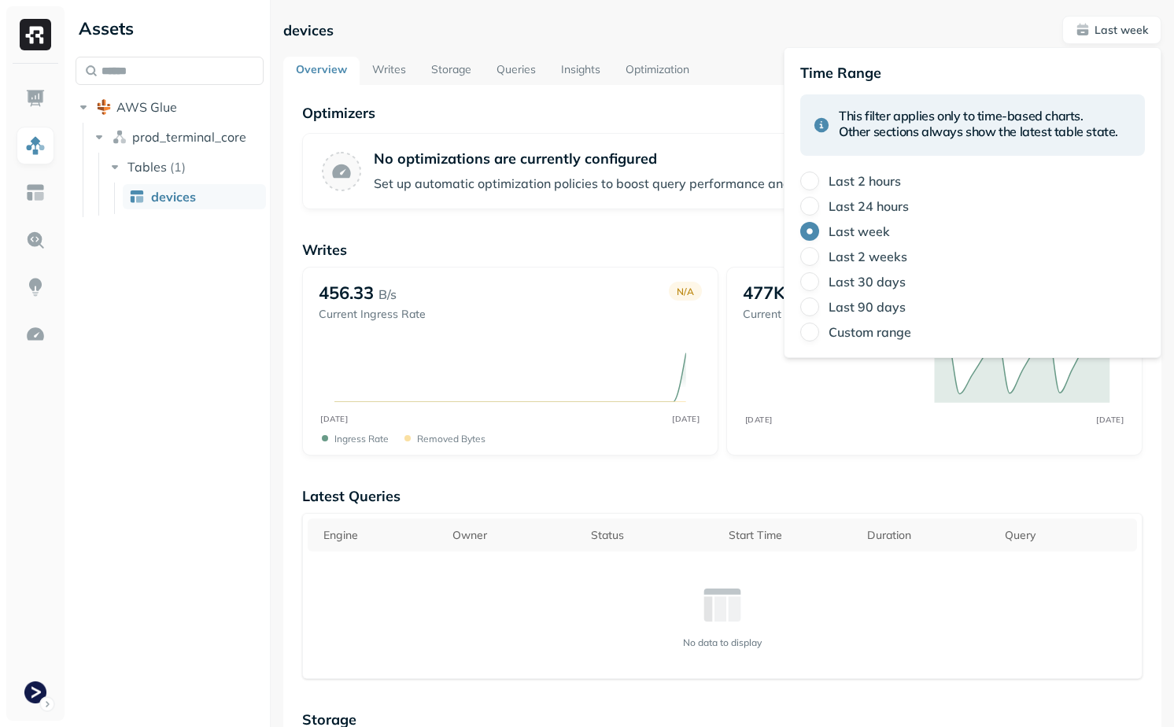
click at [841, 202] on label "Last 24 hours" at bounding box center [868, 206] width 80 height 16
click at [819, 202] on button "Last 24 hours" at bounding box center [809, 206] width 19 height 19
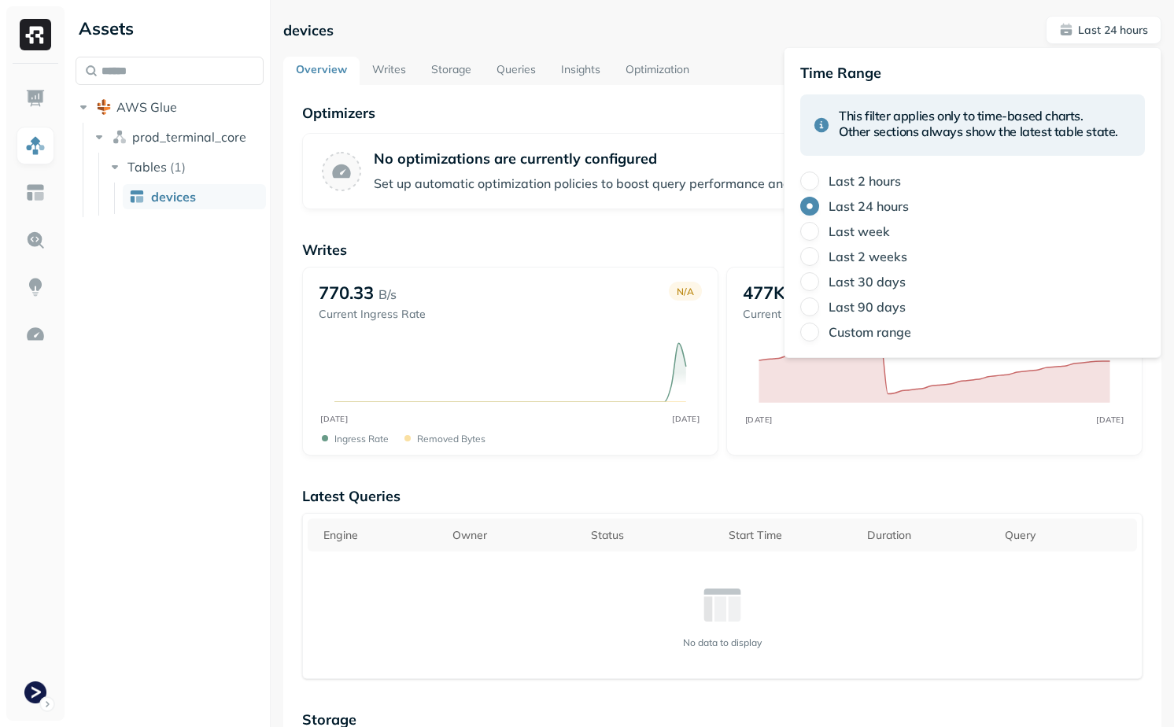
click at [847, 179] on label "Last 2 hours" at bounding box center [864, 181] width 72 height 16
click at [819, 179] on button "Last 2 hours" at bounding box center [809, 181] width 19 height 19
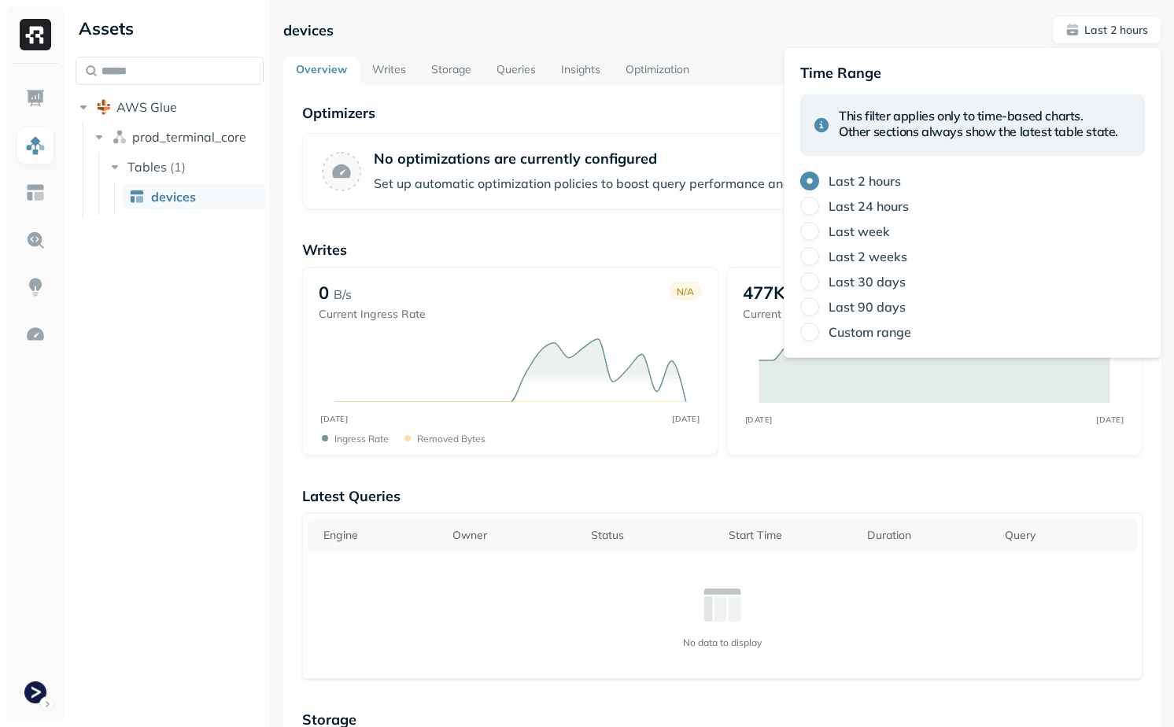
click at [832, 209] on label "Last 24 hours" at bounding box center [868, 206] width 80 height 16
click at [819, 209] on button "Last 24 hours" at bounding box center [809, 206] width 19 height 19
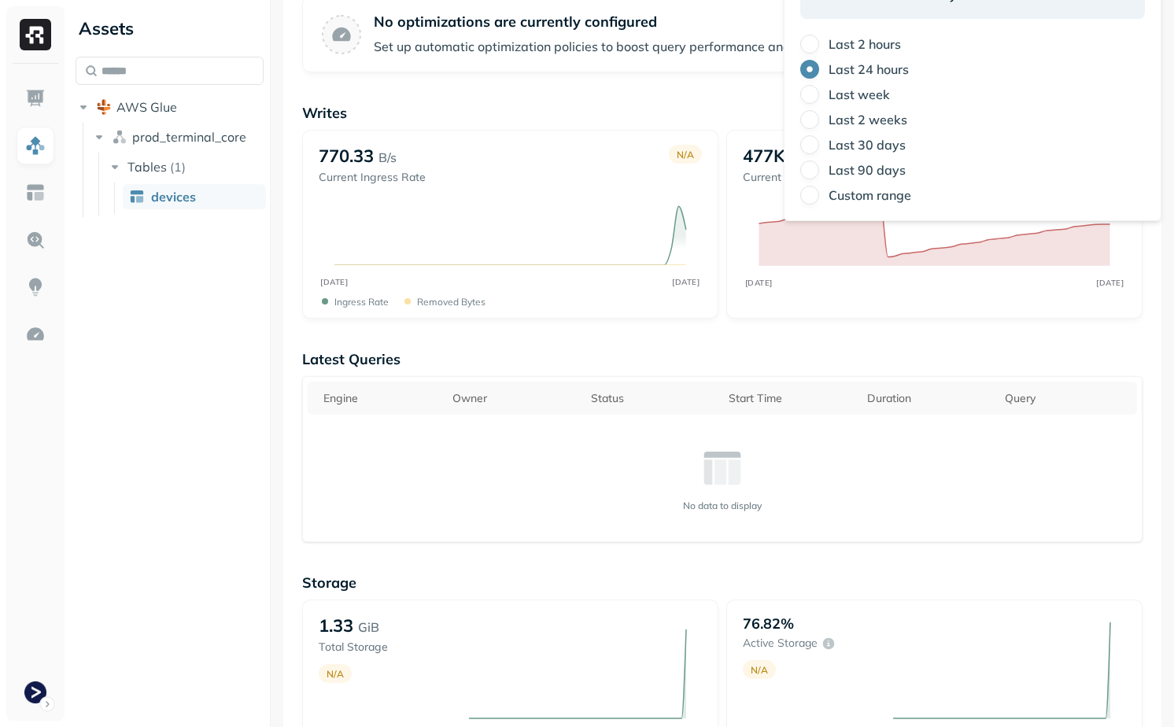
click at [598, 544] on div "Optimizers No optimizations are currently configured Set up automatic optimizat…" at bounding box center [722, 682] width 878 height 1468
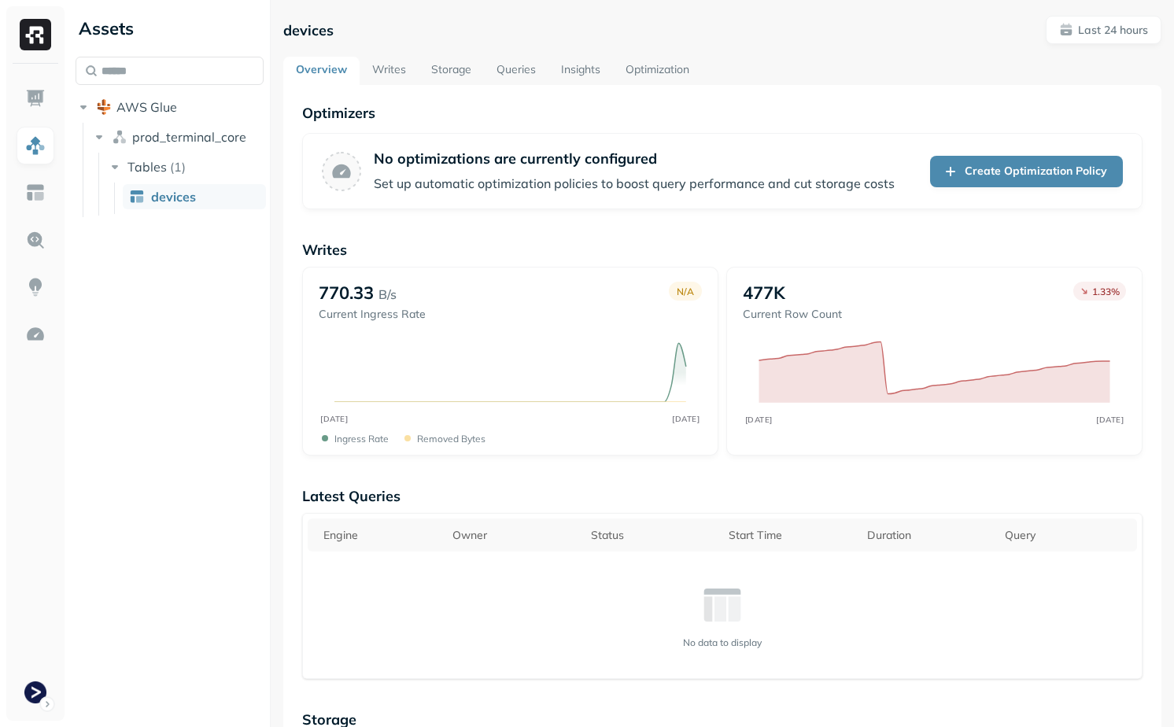
click at [380, 59] on link "Writes" at bounding box center [389, 71] width 59 height 28
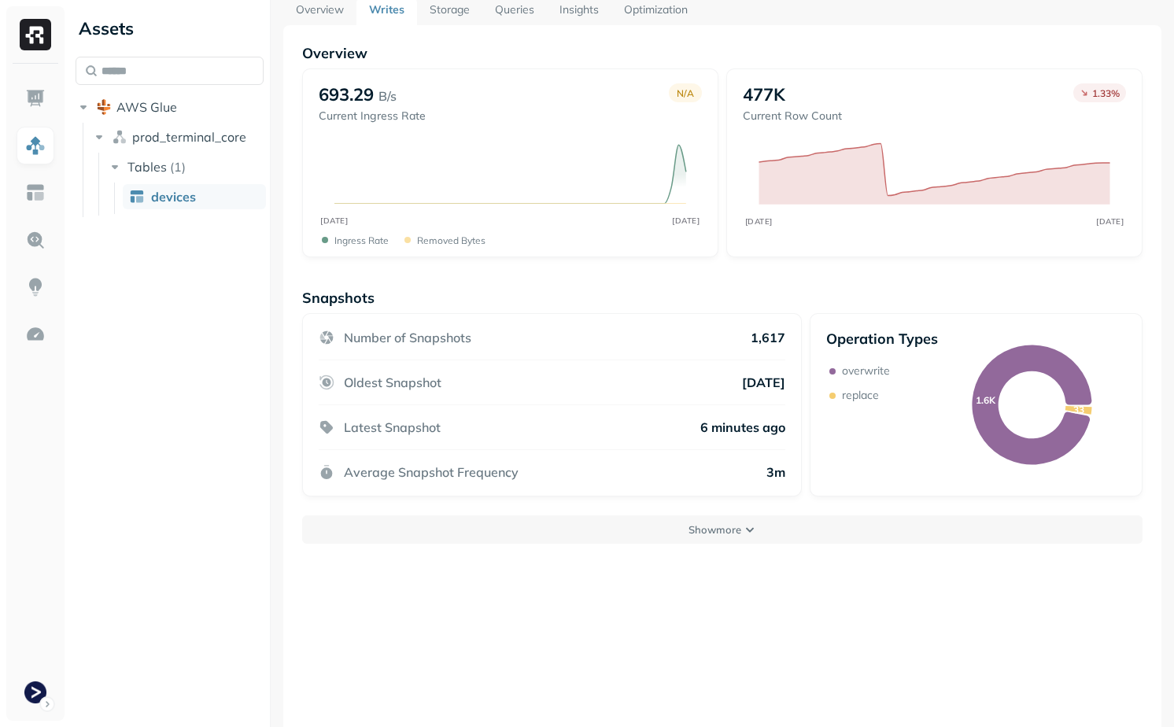
scroll to position [85, 0]
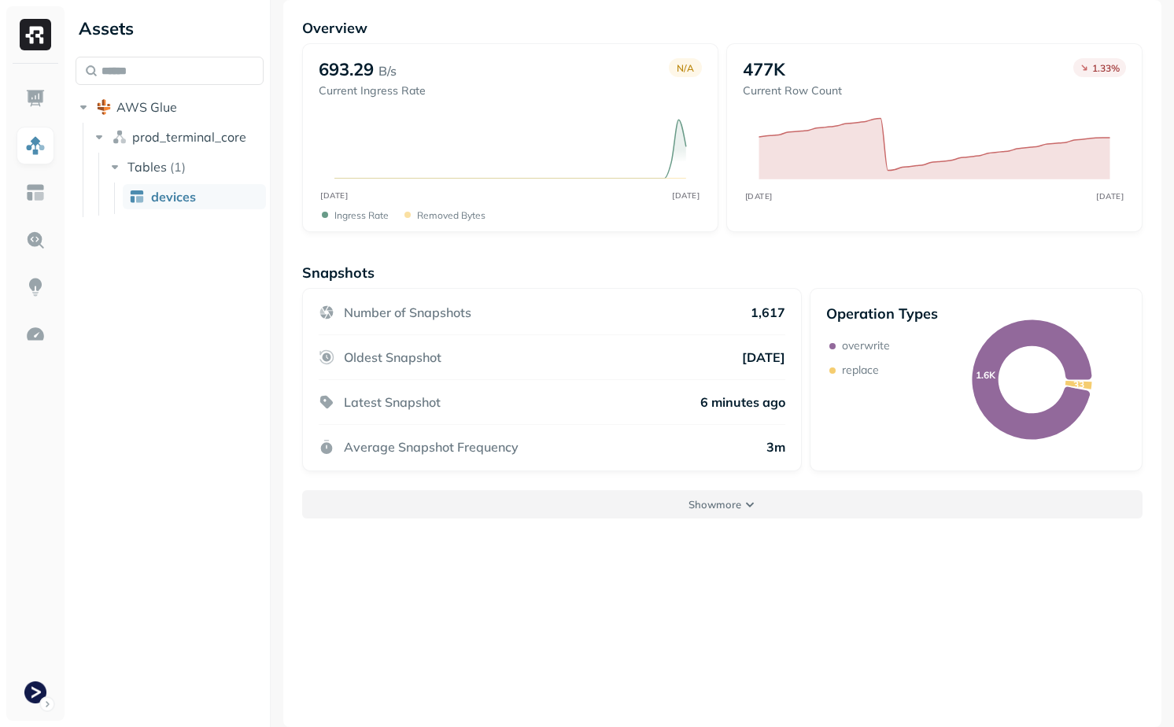
click at [708, 512] on button "Show more" at bounding box center [722, 504] width 840 height 28
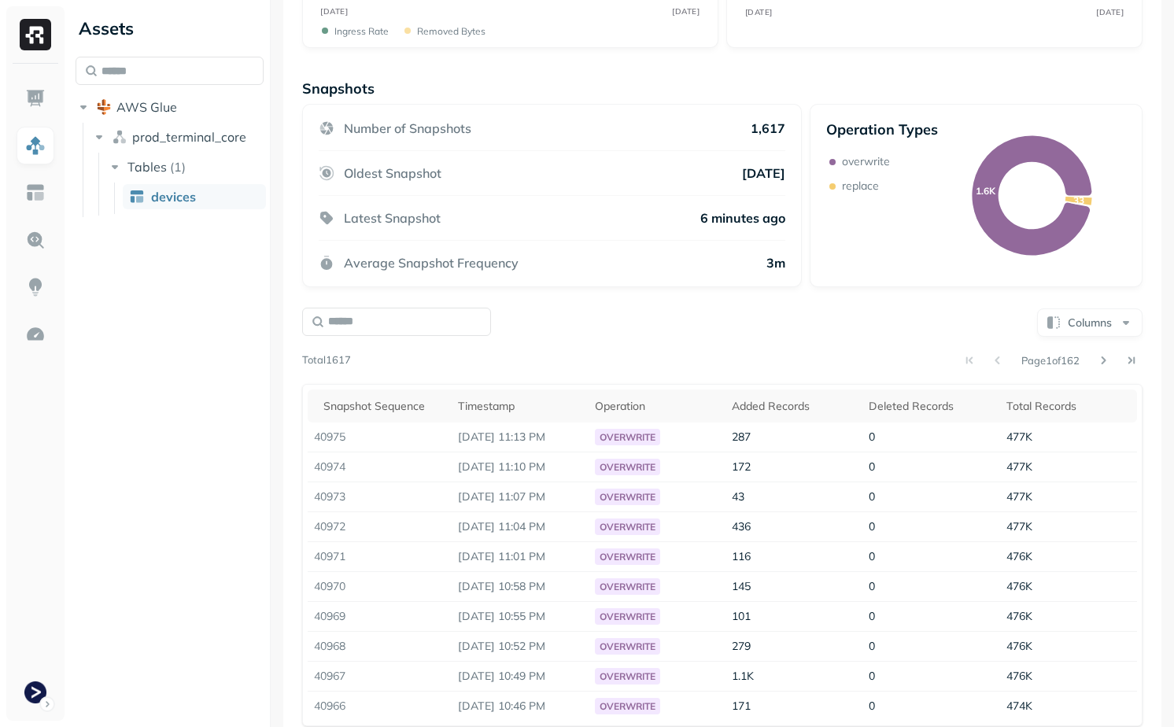
scroll to position [281, 0]
